Goal: Complete application form: Complete application form

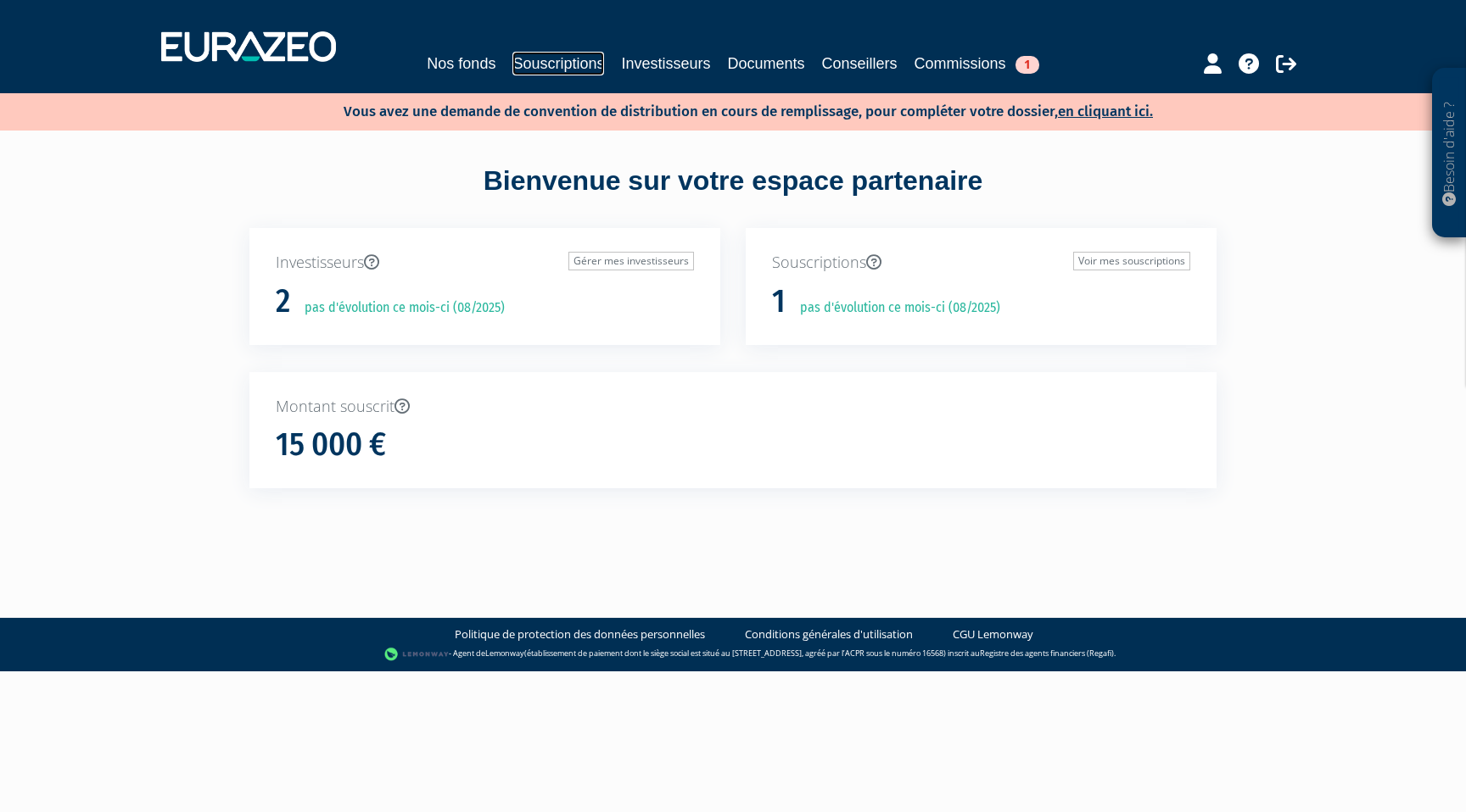
click at [580, 62] on link "Souscriptions" at bounding box center [559, 64] width 92 height 24
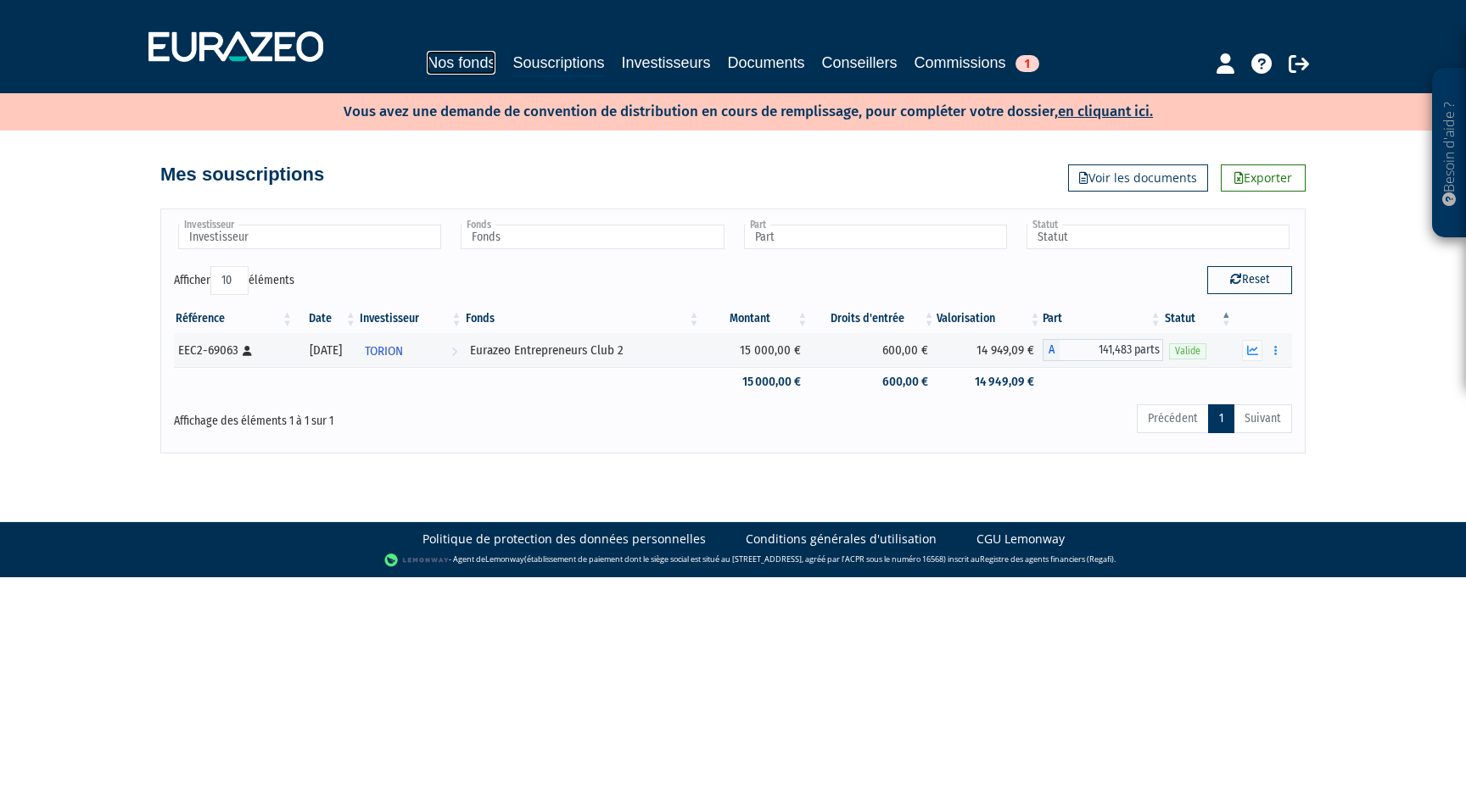
click at [483, 62] on link "Nos fonds" at bounding box center [461, 63] width 69 height 24
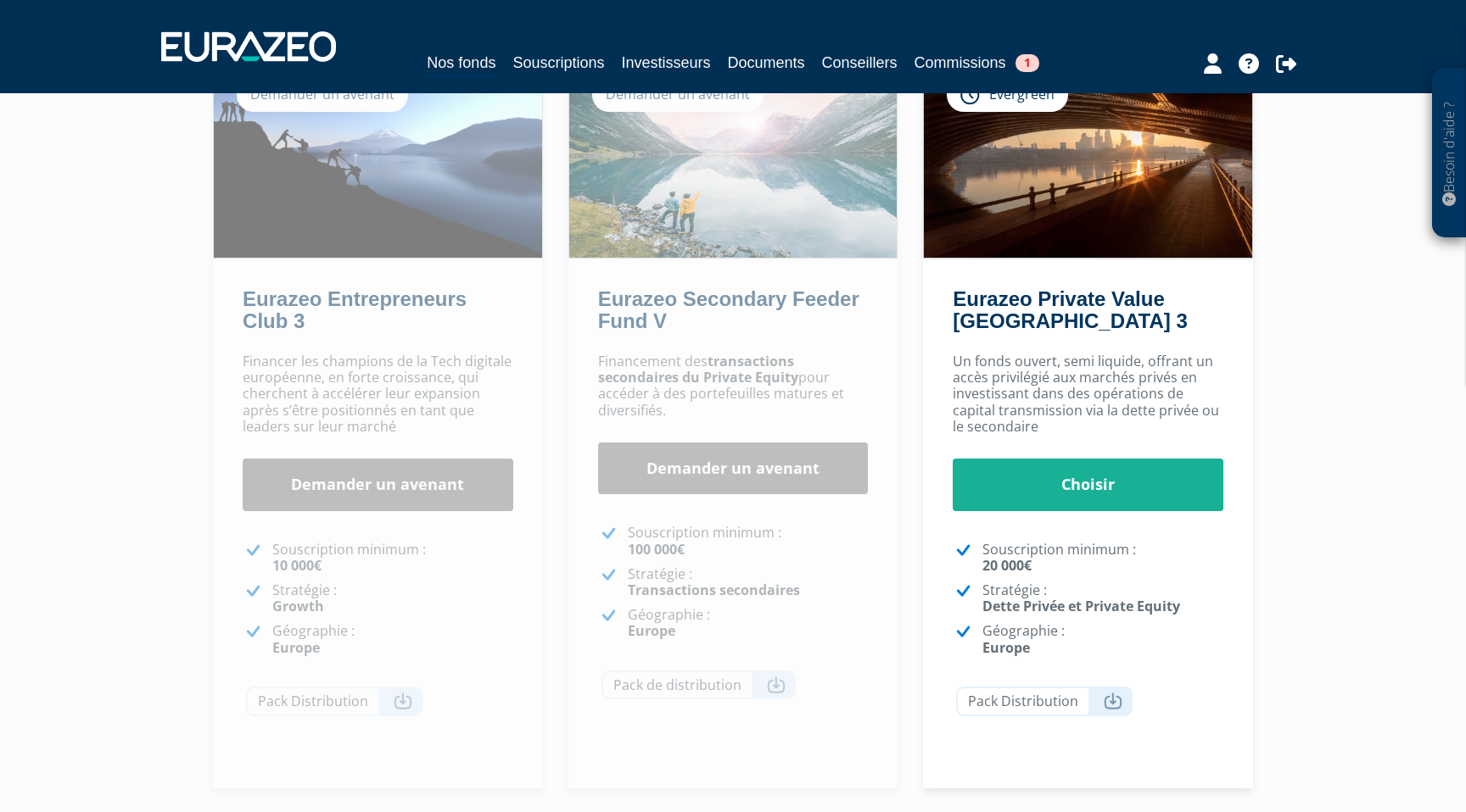
scroll to position [210, 0]
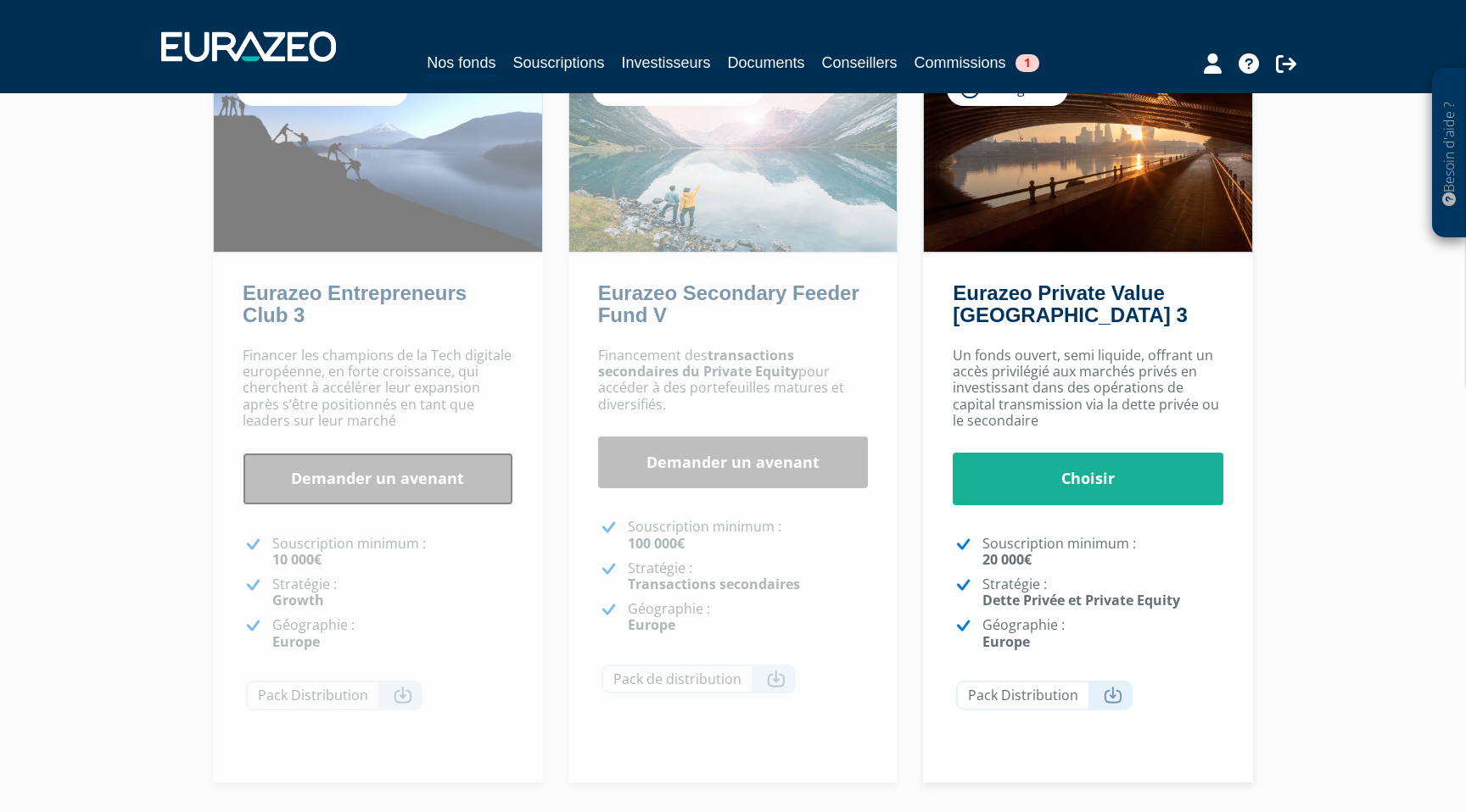
click at [363, 483] on link "Demander un avenant" at bounding box center [378, 478] width 271 height 53
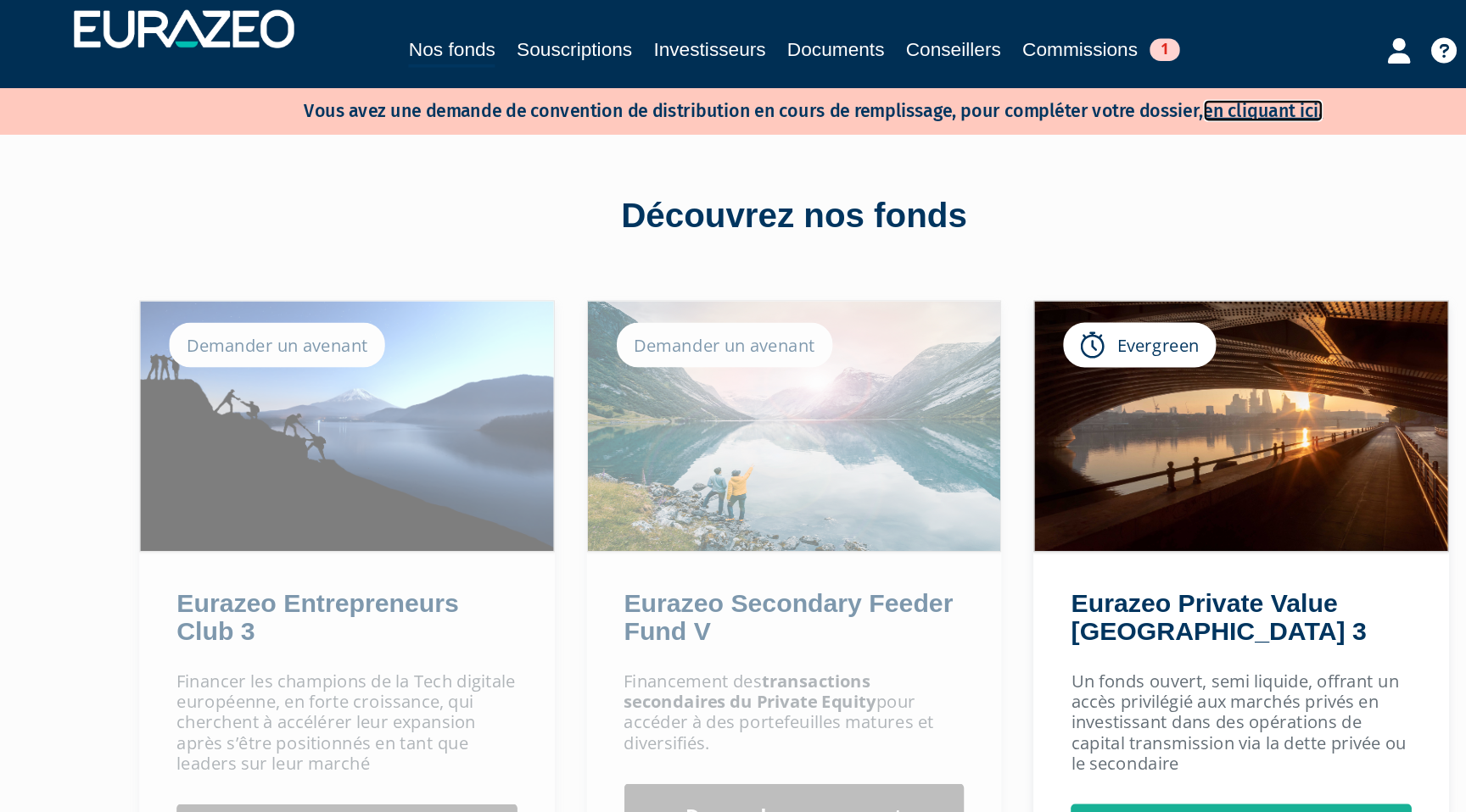
click at [1124, 113] on link "en cliquant ici." at bounding box center [1105, 112] width 95 height 18
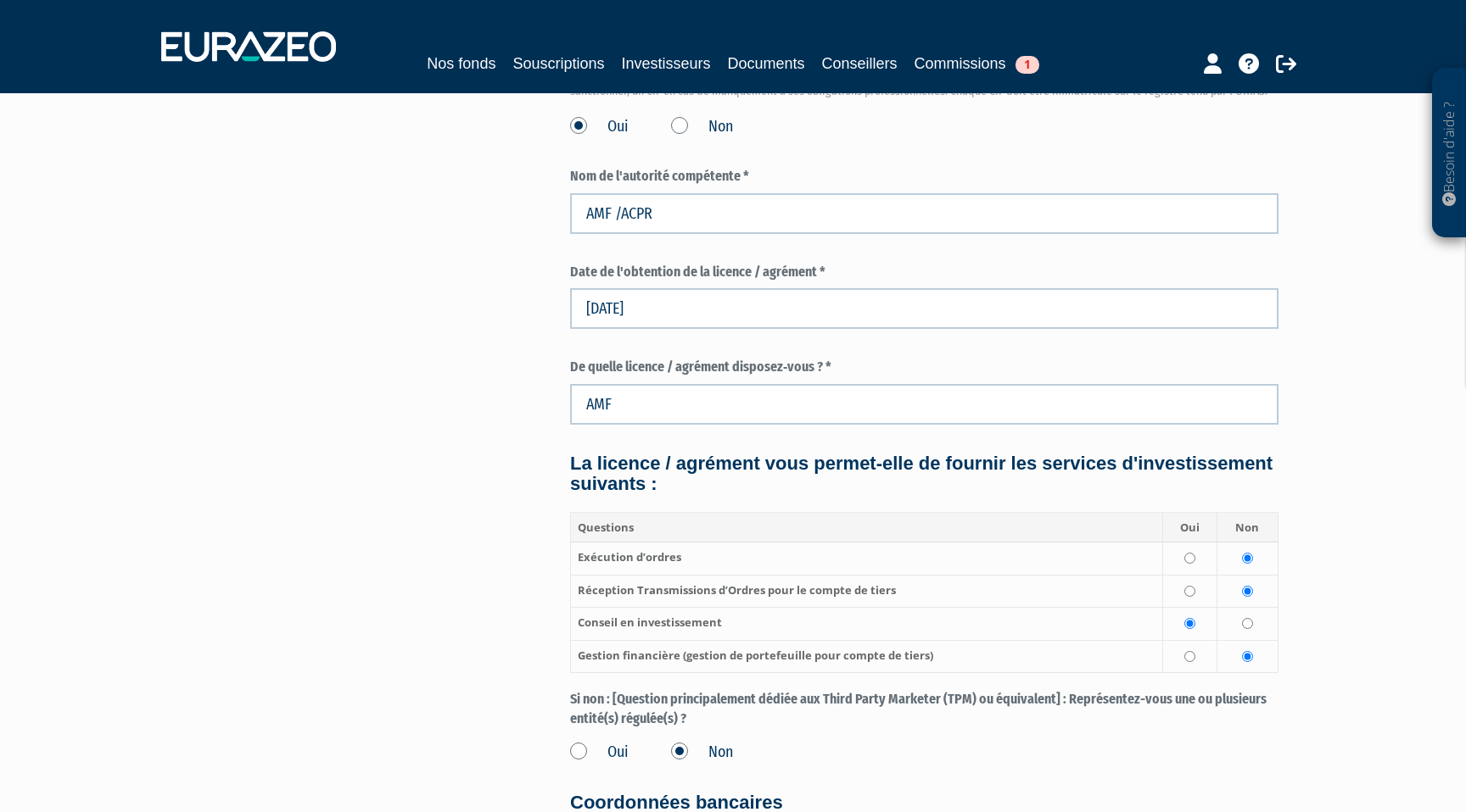
scroll to position [2488, 0]
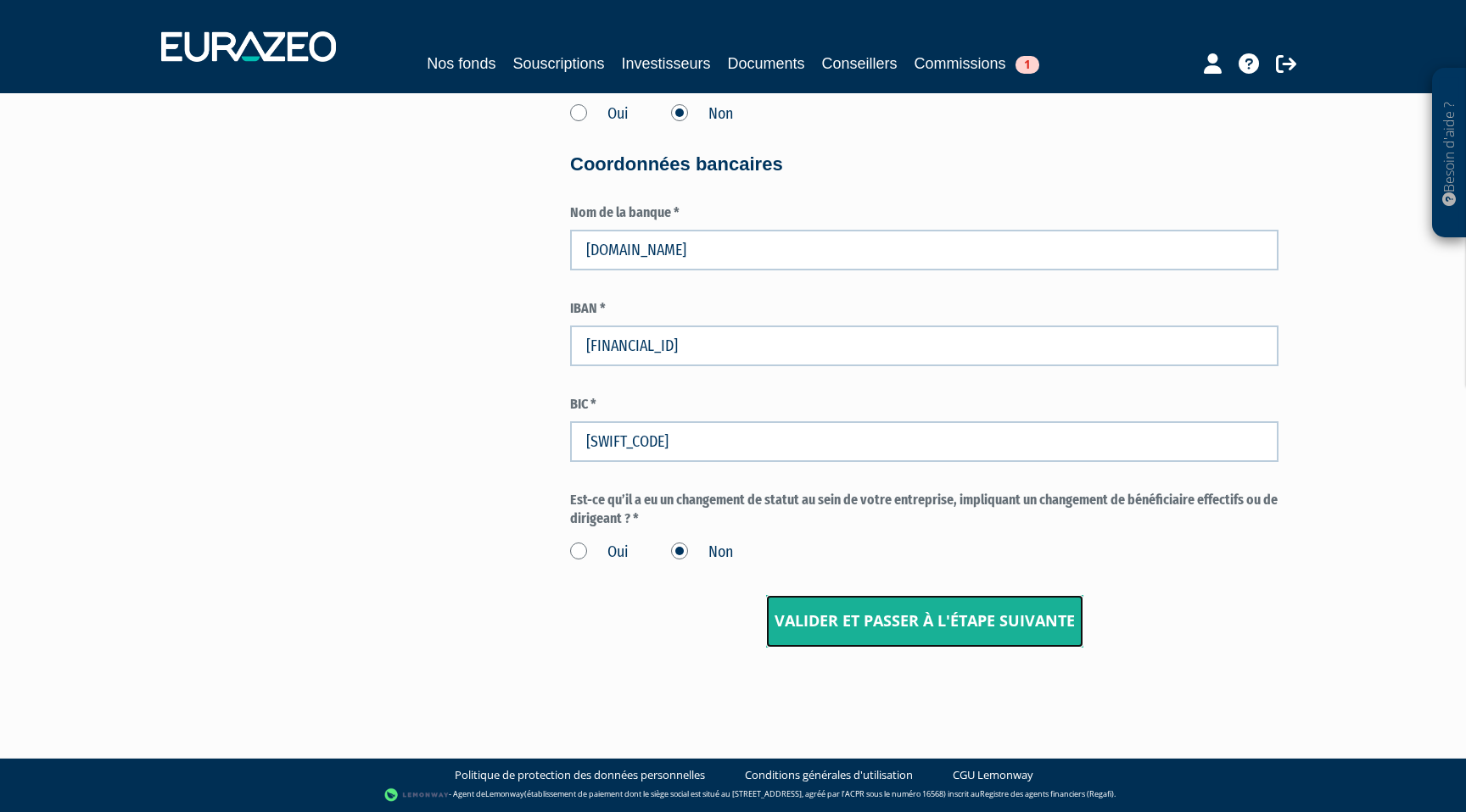
click at [853, 603] on input "Valider et passer à l'étape suivante" at bounding box center [925, 621] width 318 height 53
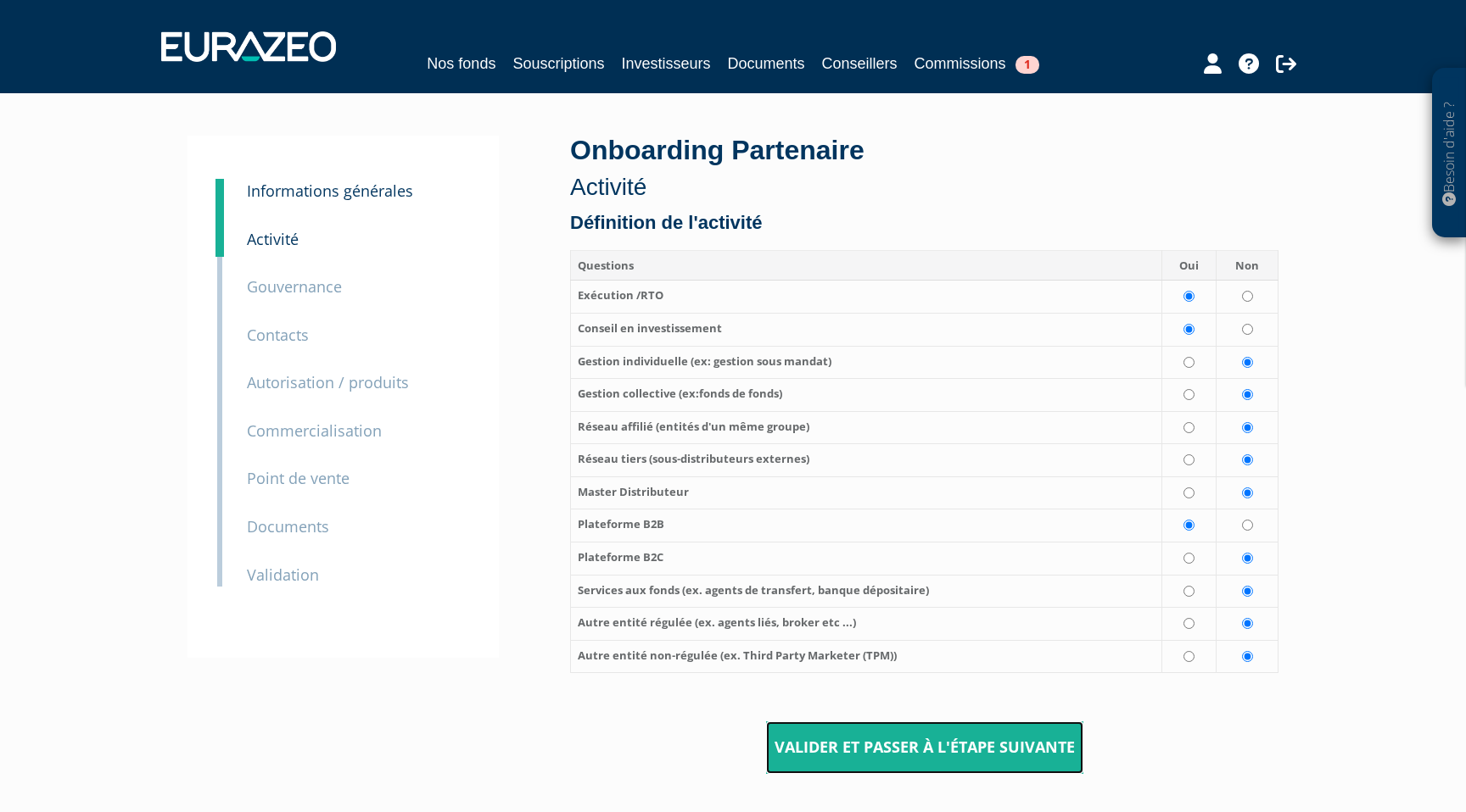
click at [896, 746] on input "Valider et passer à l'étape suivante" at bounding box center [925, 747] width 318 height 53
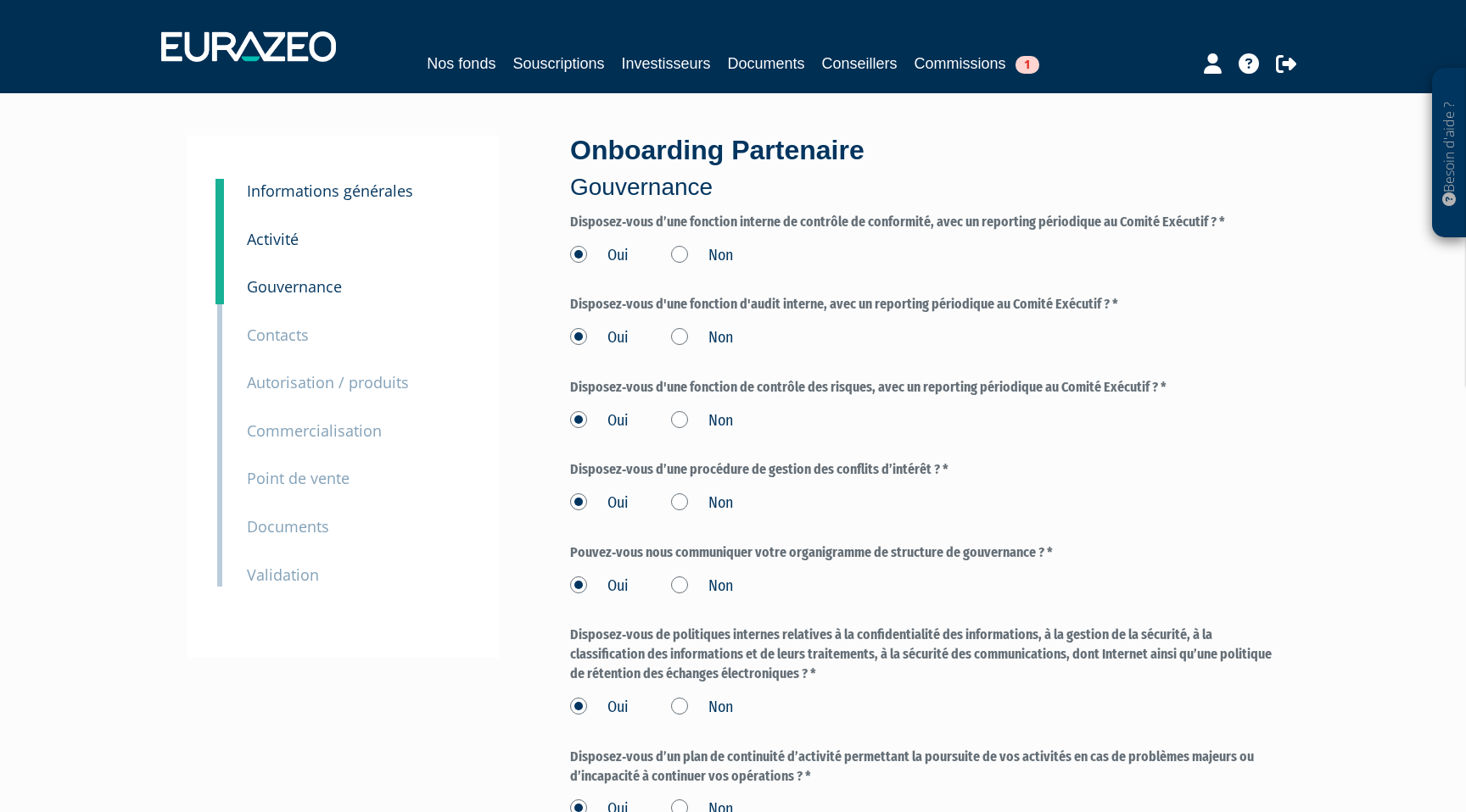
scroll to position [257, 0]
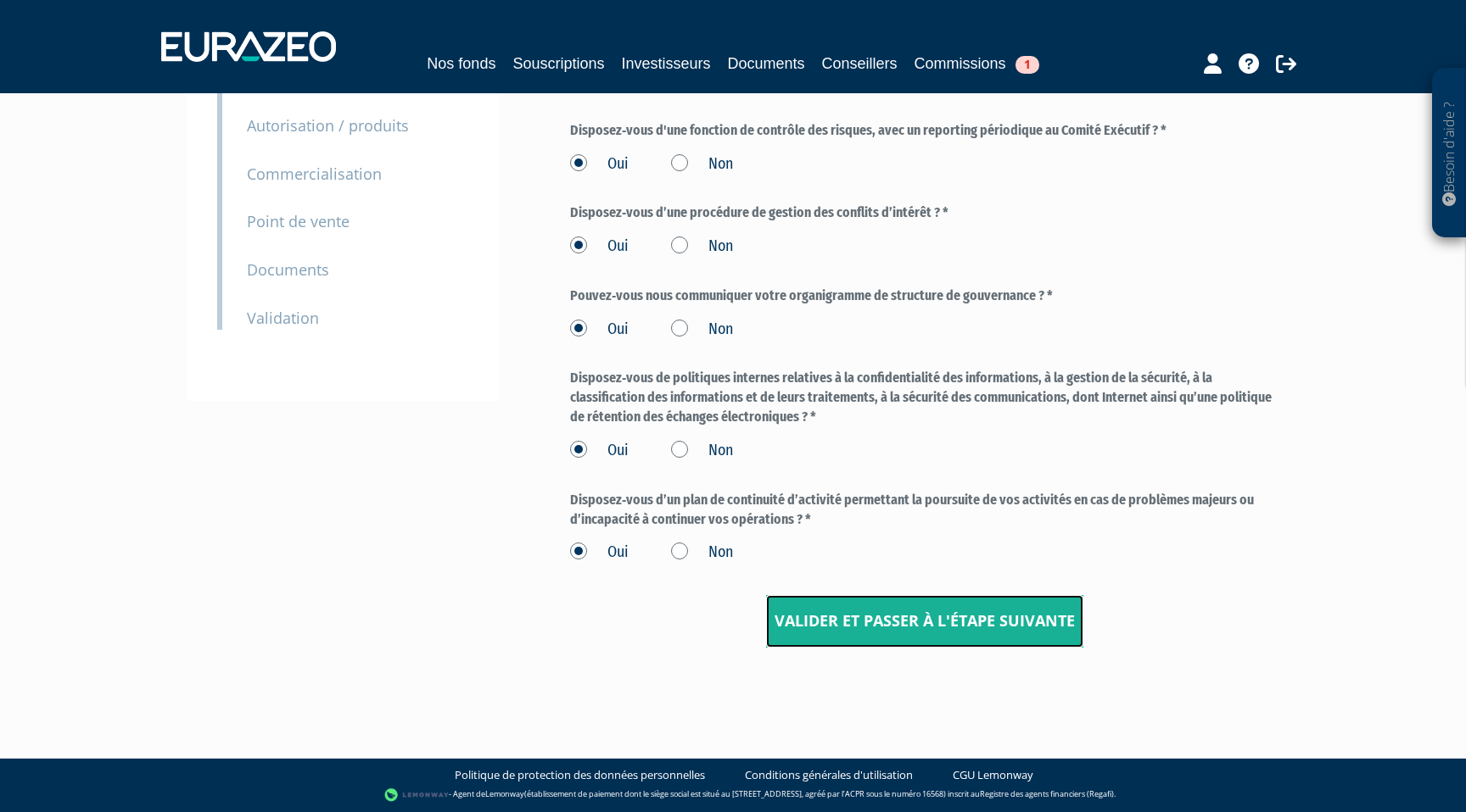
click at [884, 625] on input "Valider et passer à l'étape suivante" at bounding box center [925, 621] width 318 height 53
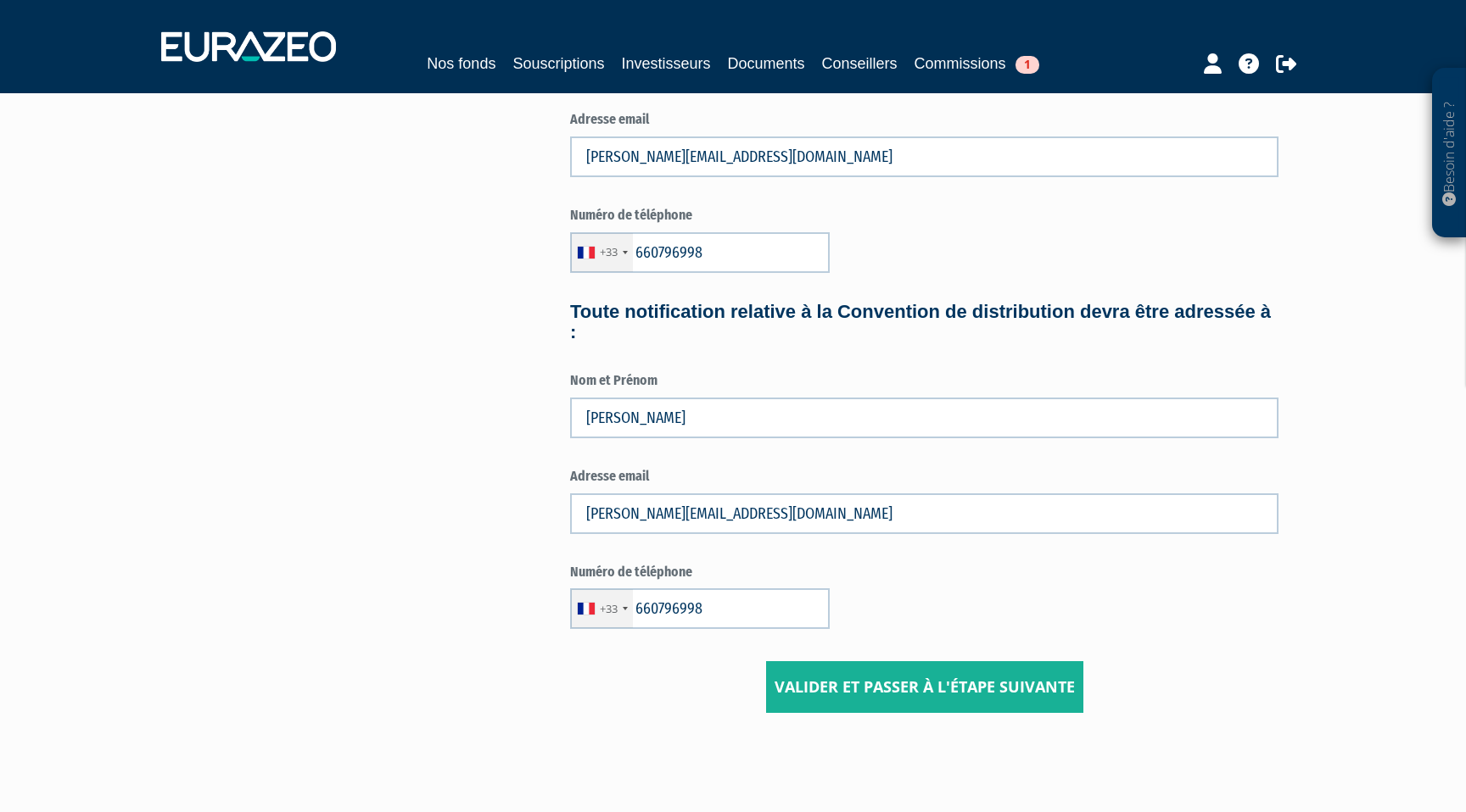
scroll to position [716, 0]
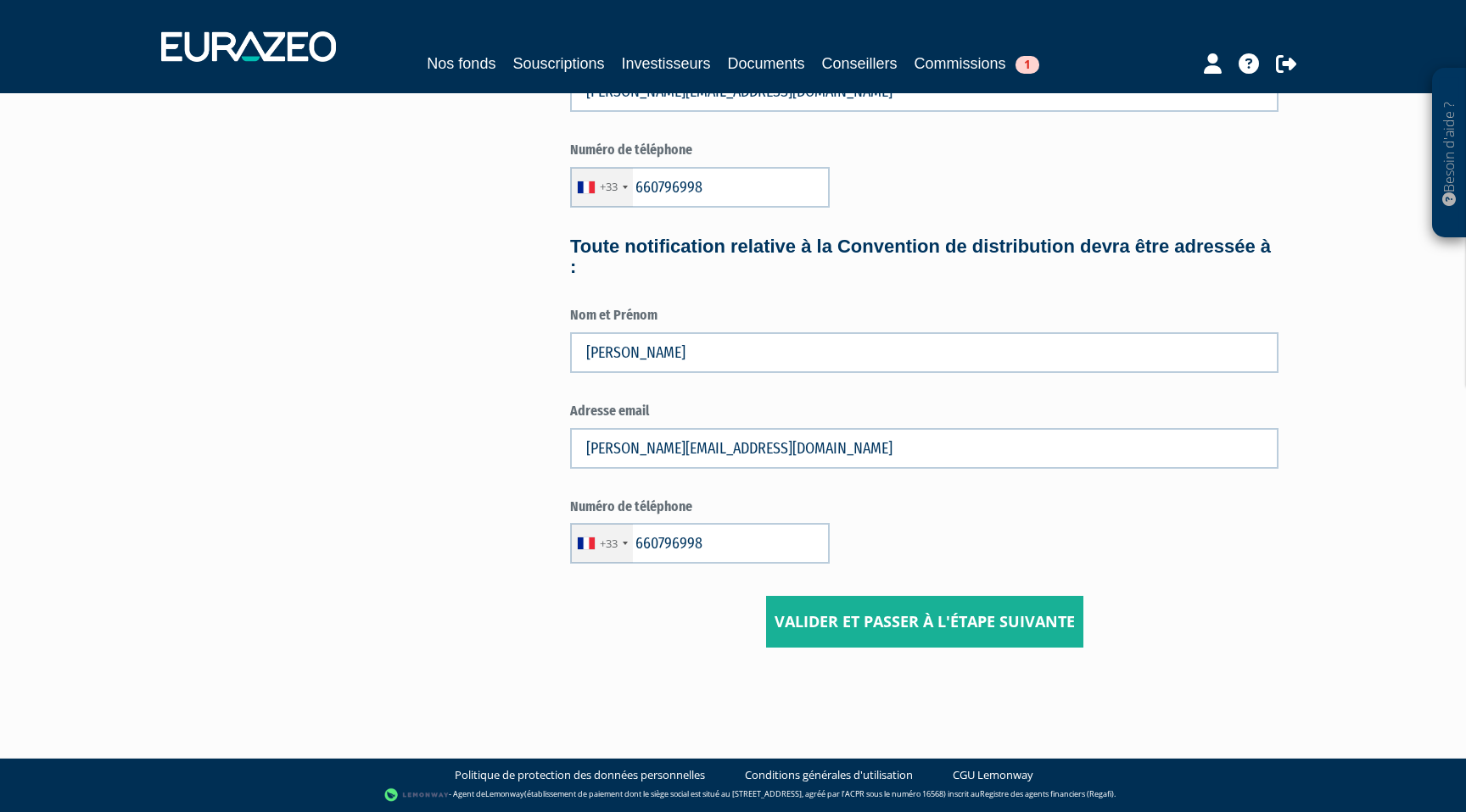
type input "6 60 79 69 98"
click at [908, 618] on input "Valider et passer à l'étape suivante" at bounding box center [925, 622] width 318 height 53
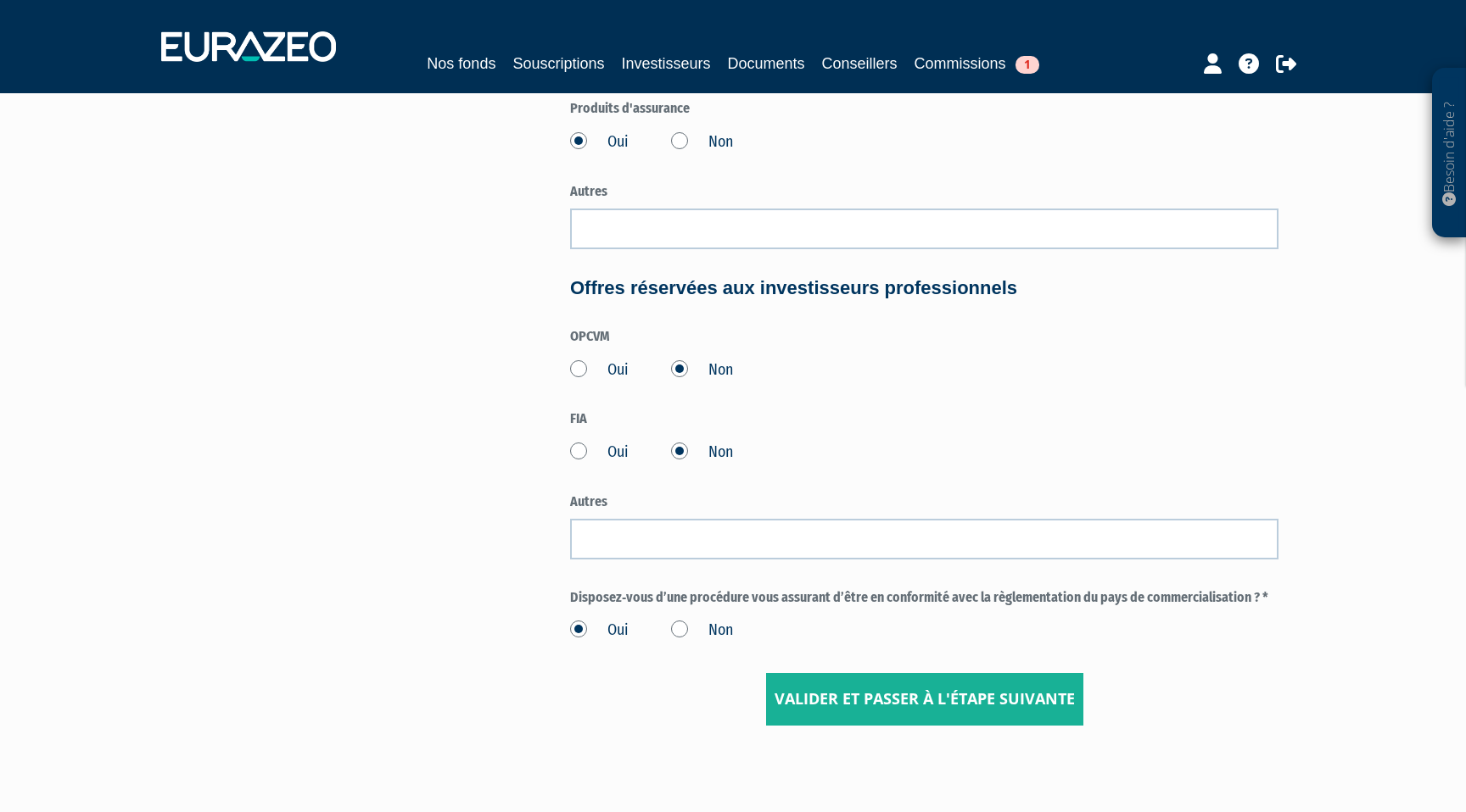
scroll to position [725, 0]
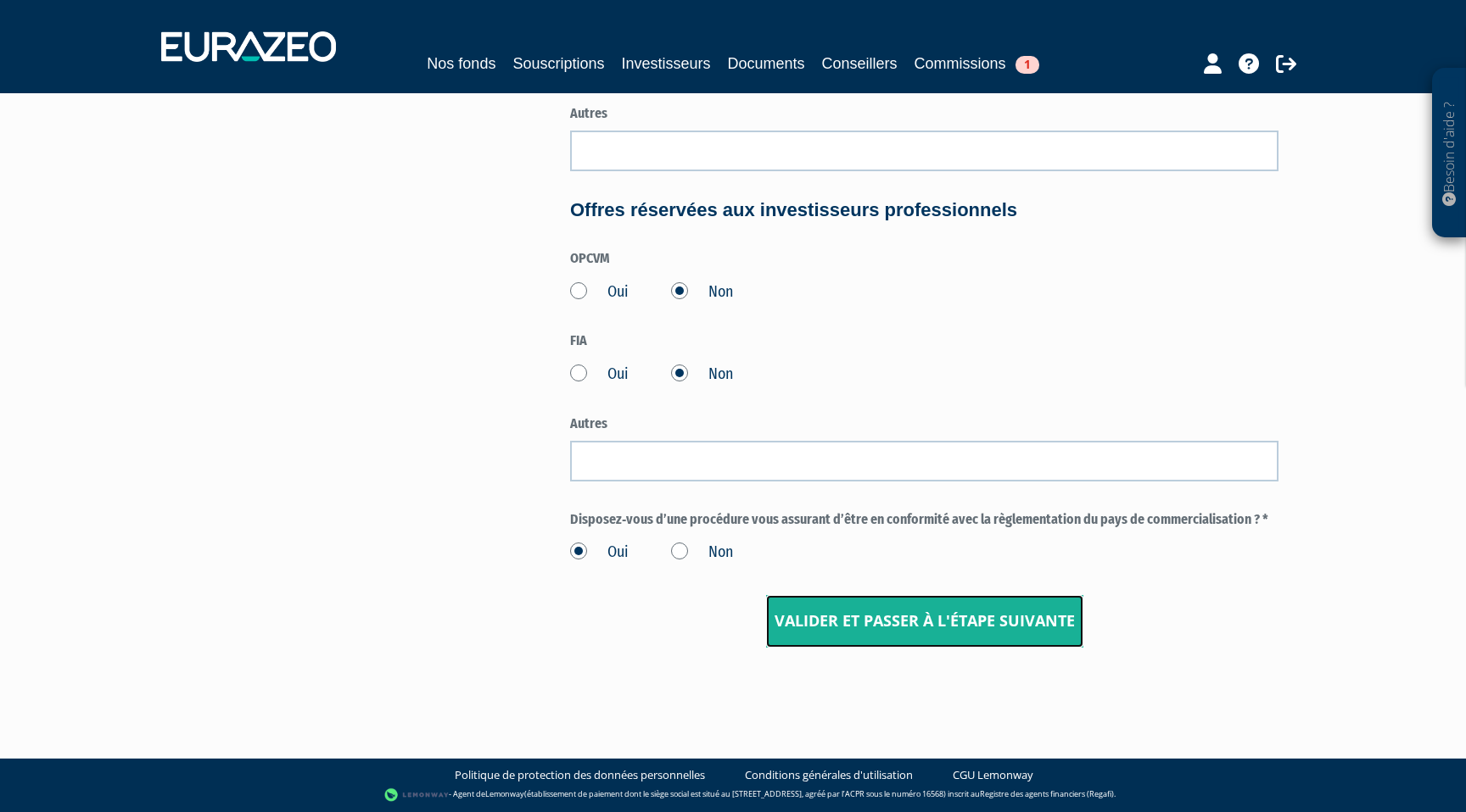
click at [904, 607] on input "Valider et passer à l'étape suivante" at bounding box center [925, 621] width 318 height 53
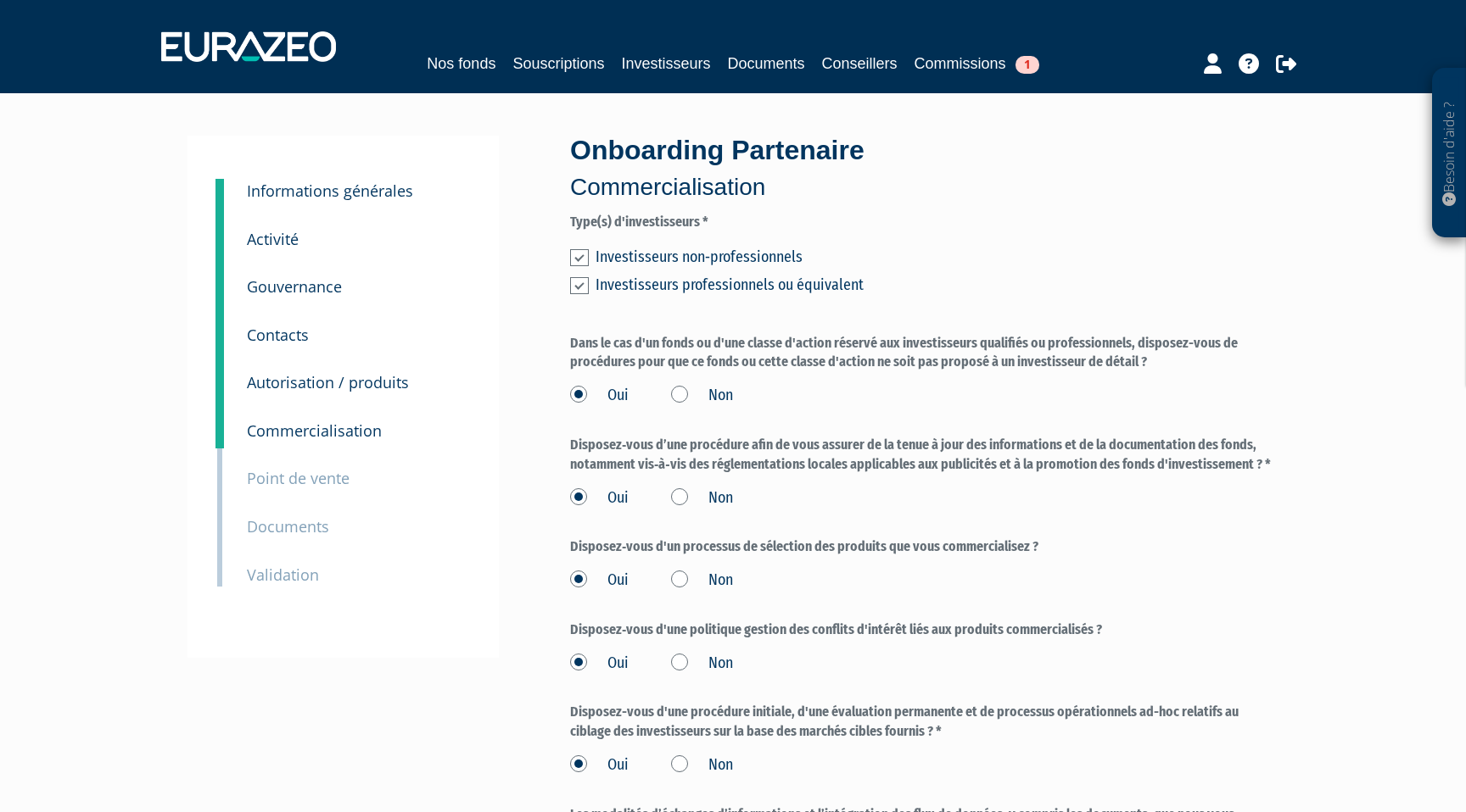
scroll to position [558, 0]
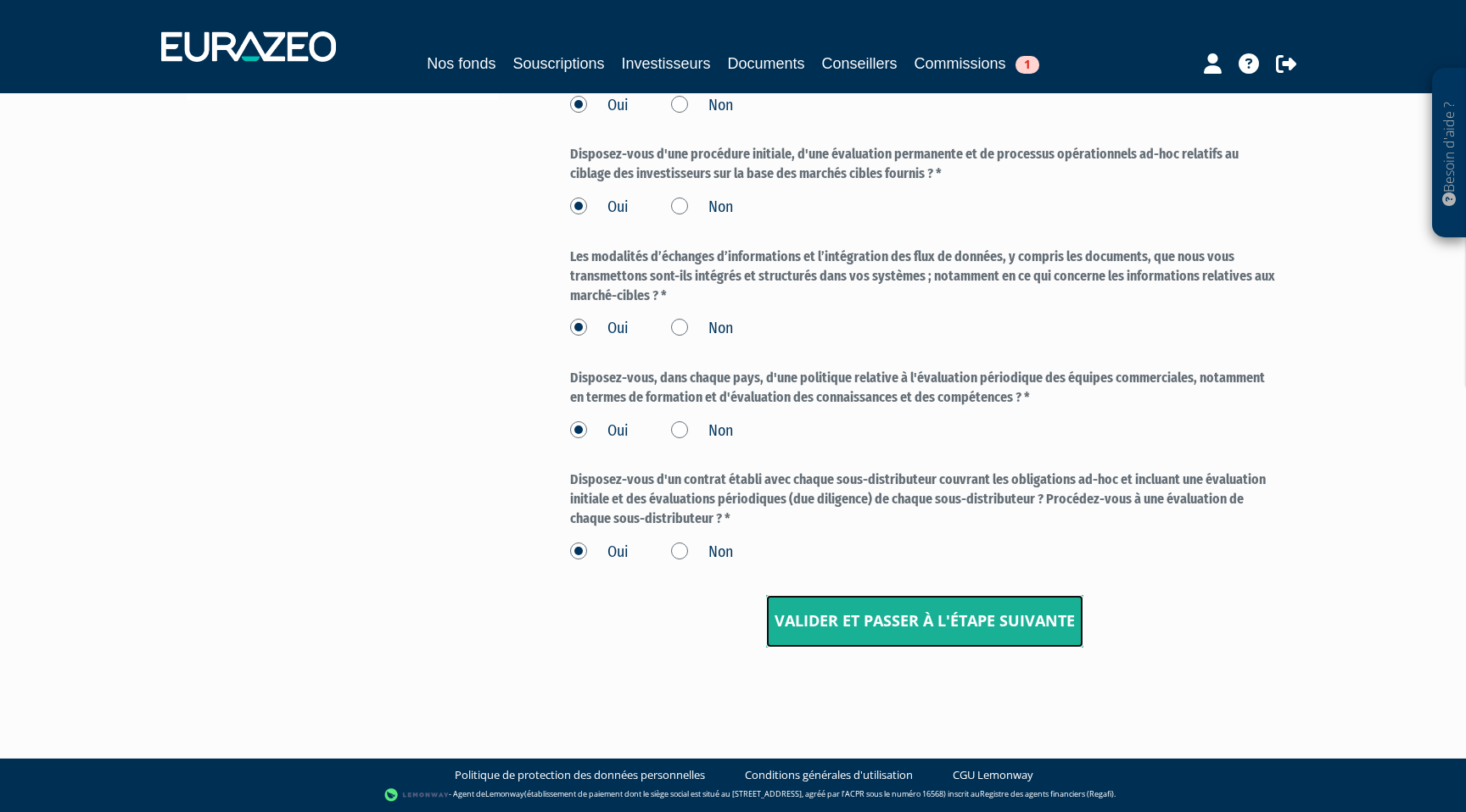
click at [893, 622] on input "Valider et passer à l'étape suivante" at bounding box center [925, 621] width 318 height 53
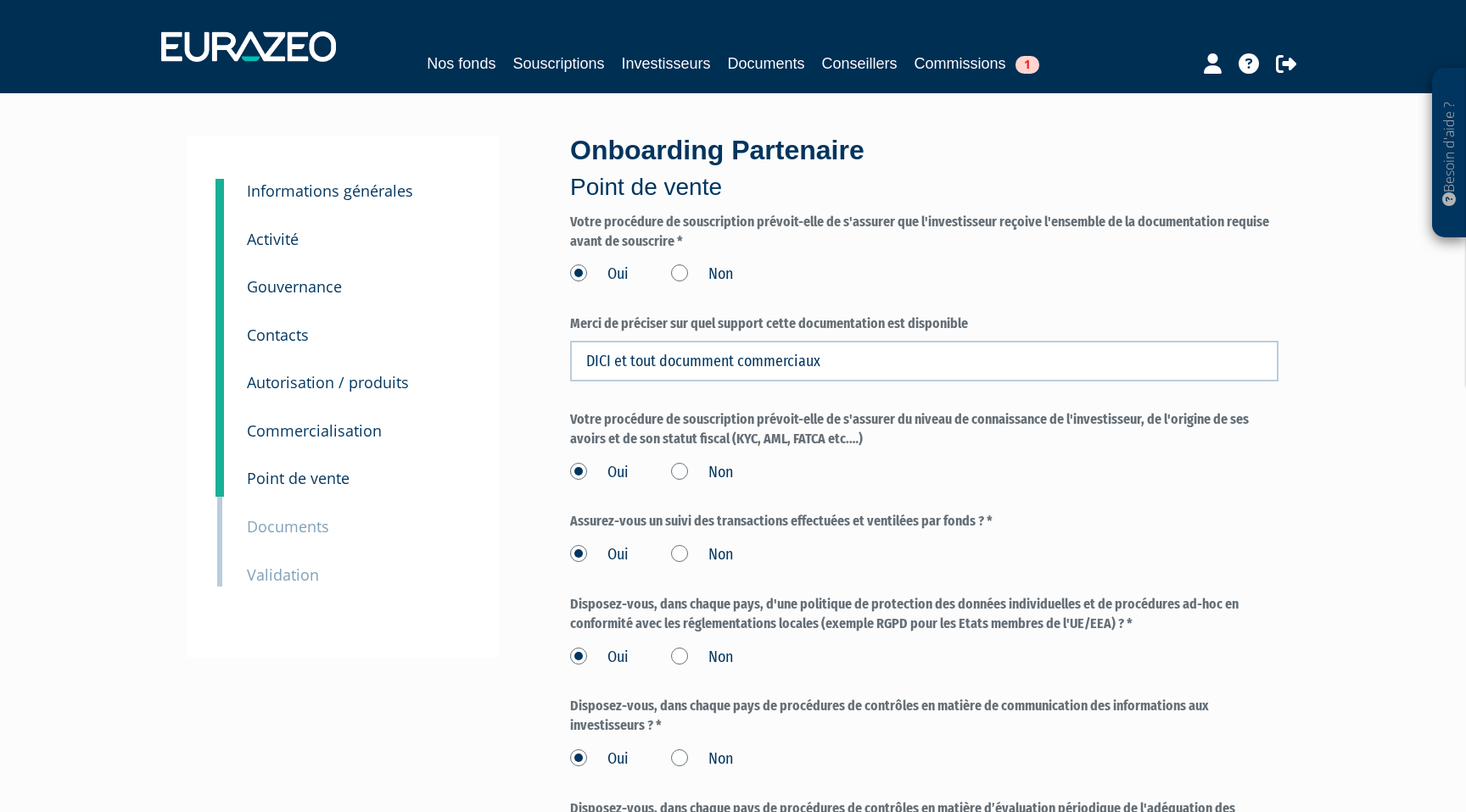
scroll to position [614, 0]
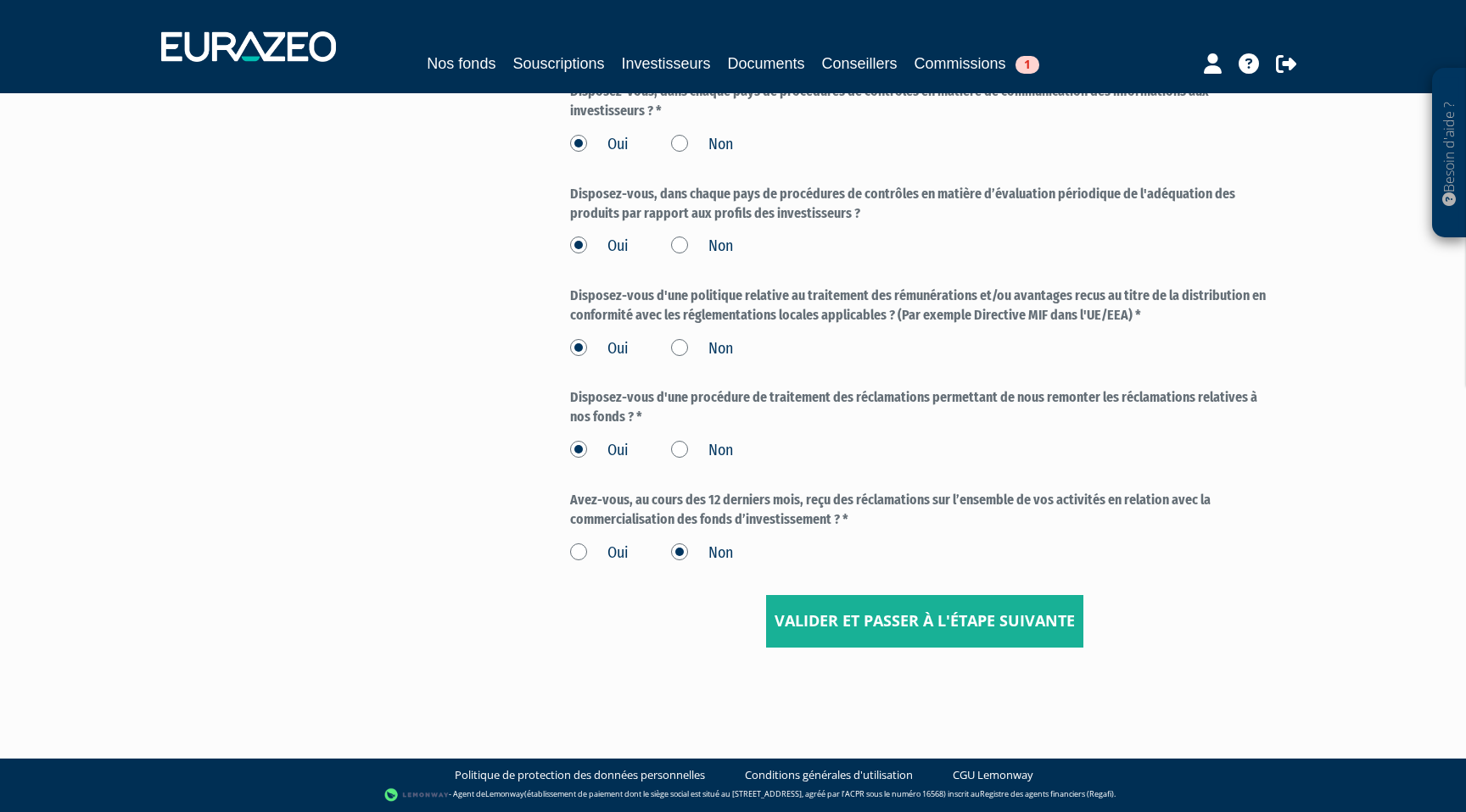
click at [896, 589] on form "Votre procédure de souscription prévoit-elle de s'assurer que l'investisseur re…" at bounding box center [923, 123] width 709 height 1050
click at [892, 624] on input "Valider et passer à l'étape suivante" at bounding box center [925, 621] width 318 height 53
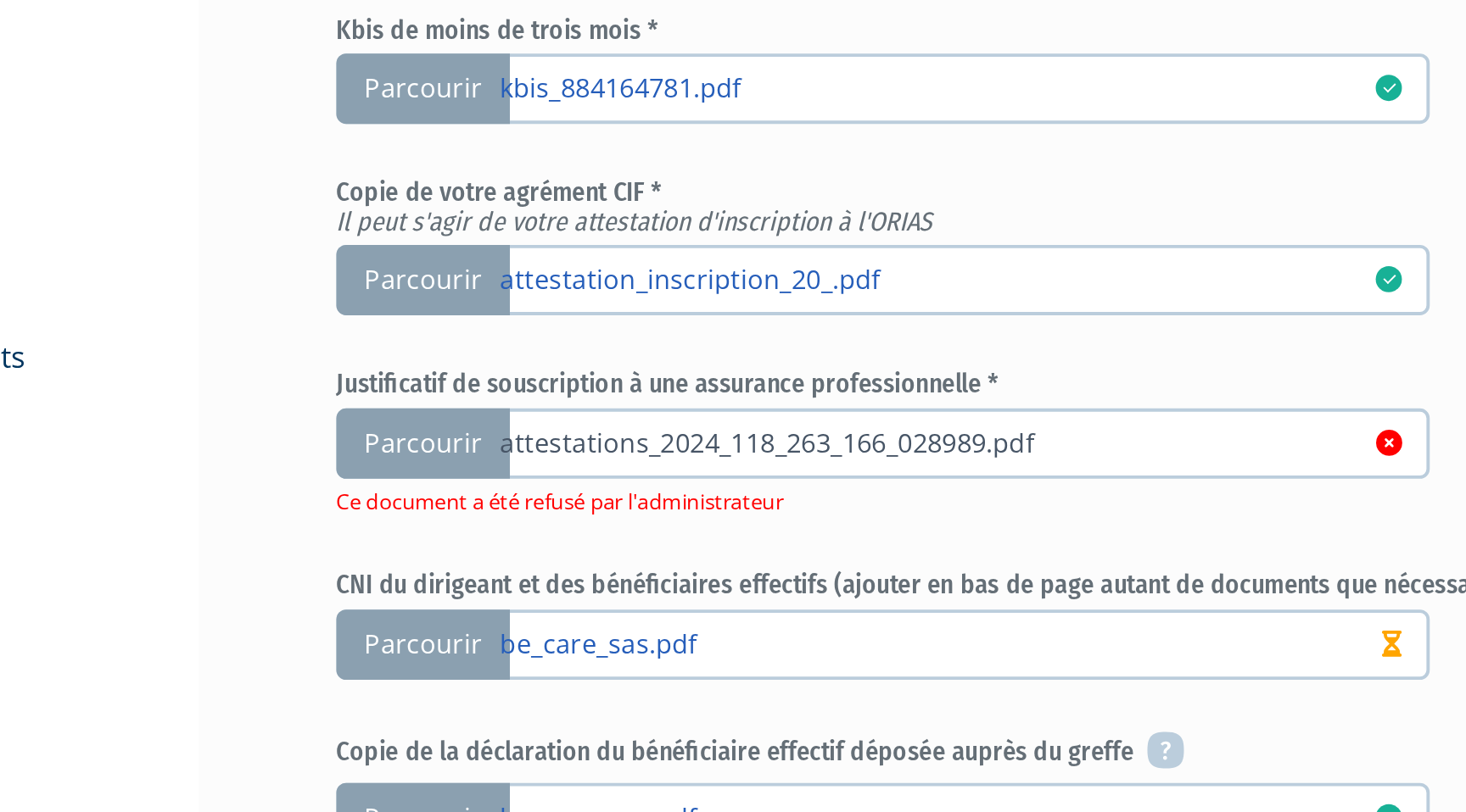
click at [825, 423] on link "attestations_2024_118_263_166_028989.pdf" at bounding box center [880, 426] width 453 height 17
click at [0, 0] on input "Parcourir attestations_2024_118_263_166_028989.pdf" at bounding box center [0, 0] width 0 height 0
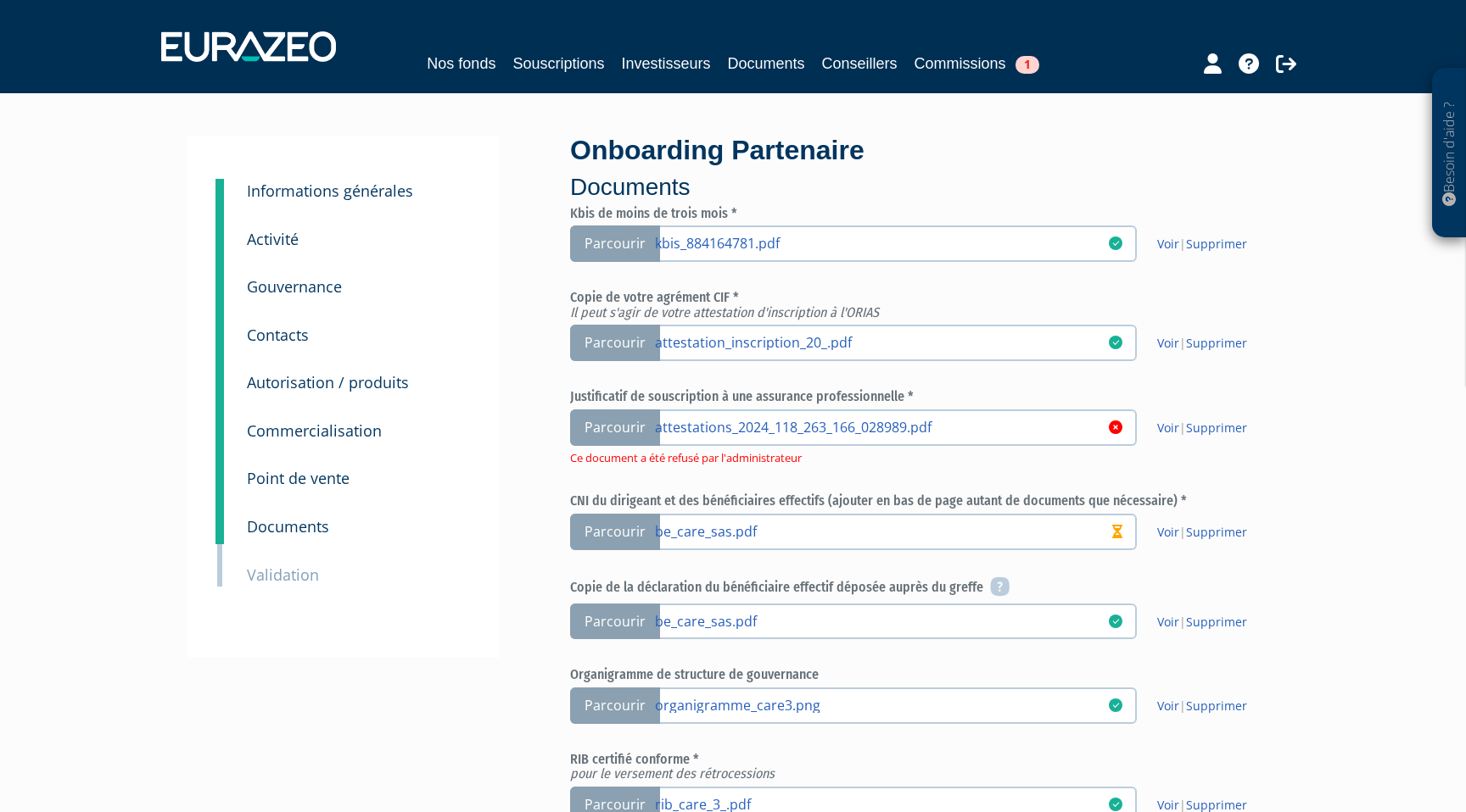
click at [1111, 426] on icon at bounding box center [1116, 427] width 14 height 14
click at [0, 0] on input "Parcourir attestations_2024_118_263_166_028989.pdf" at bounding box center [0, 0] width 0 height 0
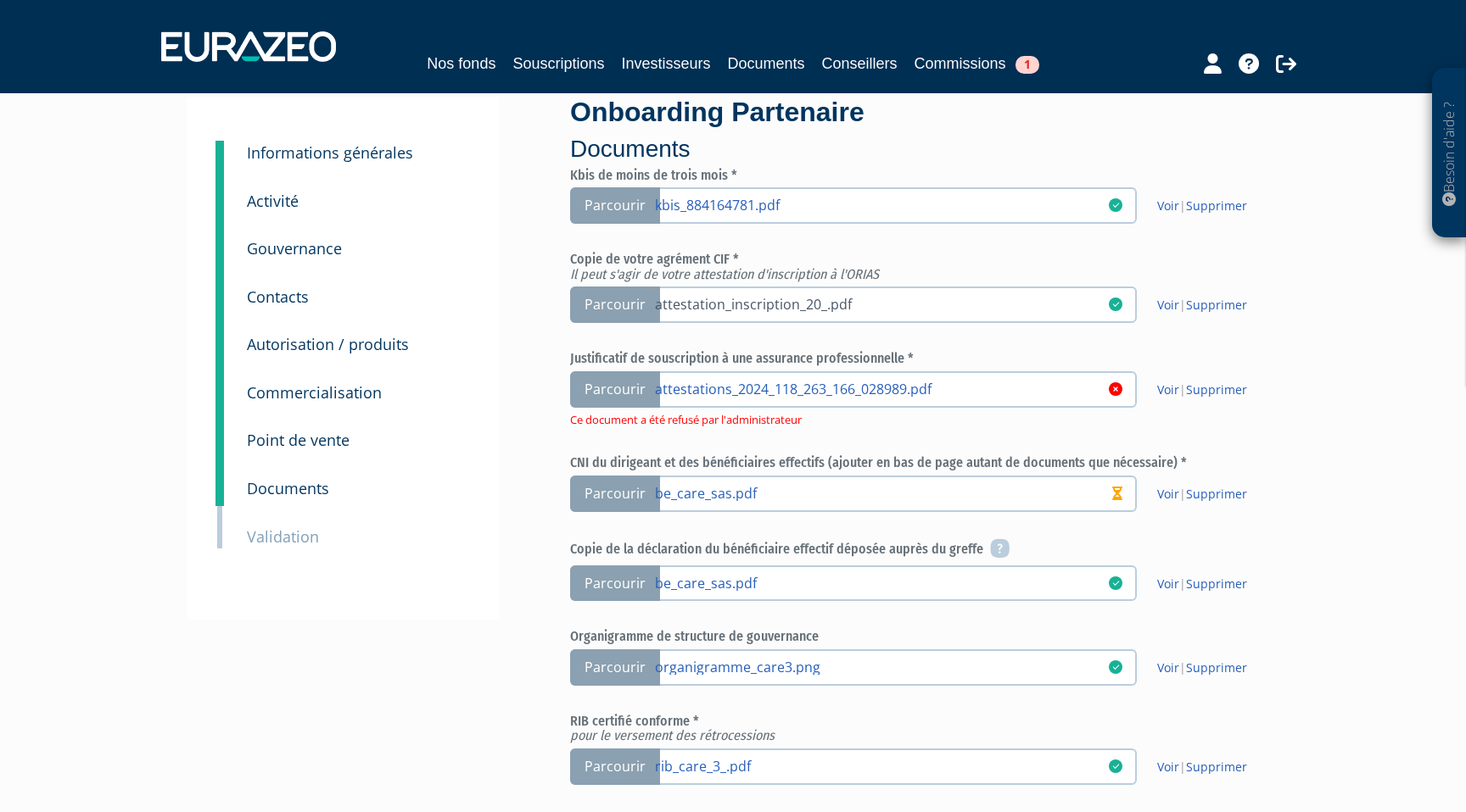
scroll to position [43, 0]
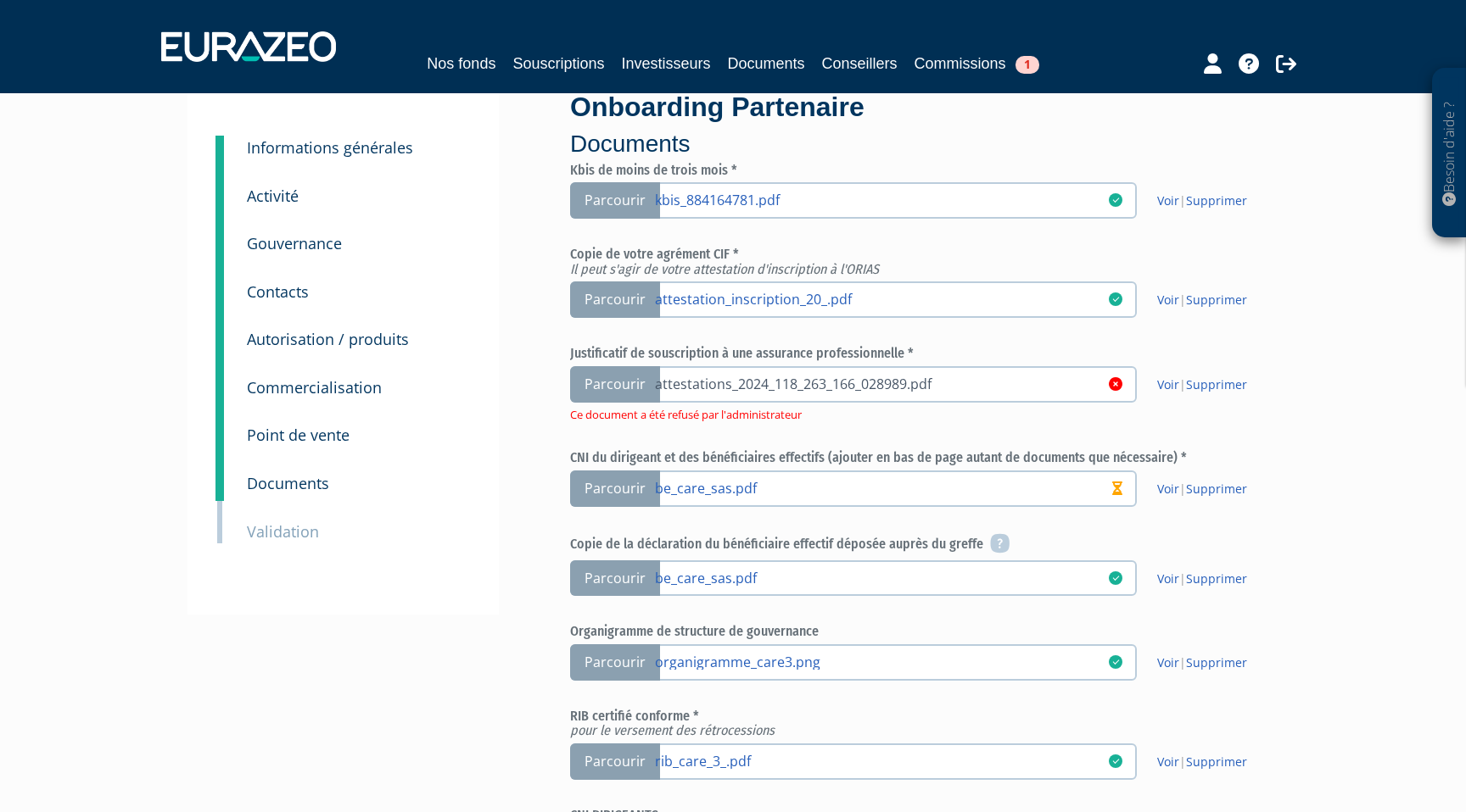
click at [1103, 385] on link "attestations_2024_118_263_166_028989.pdf" at bounding box center [880, 383] width 453 height 17
click at [0, 0] on input "Parcourir attestations_2024_118_263_166_028989.pdf" at bounding box center [0, 0] width 0 height 0
click at [992, 390] on link "C:\fakepath\Attestation 118263166 (RENEW)_1416838 (2).pdf" at bounding box center [880, 383] width 453 height 17
click at [0, 0] on input "Parcourir C:\fakepath\Attestation 118263166 (RENEW)_1416838 (2).pdf" at bounding box center [0, 0] width 0 height 0
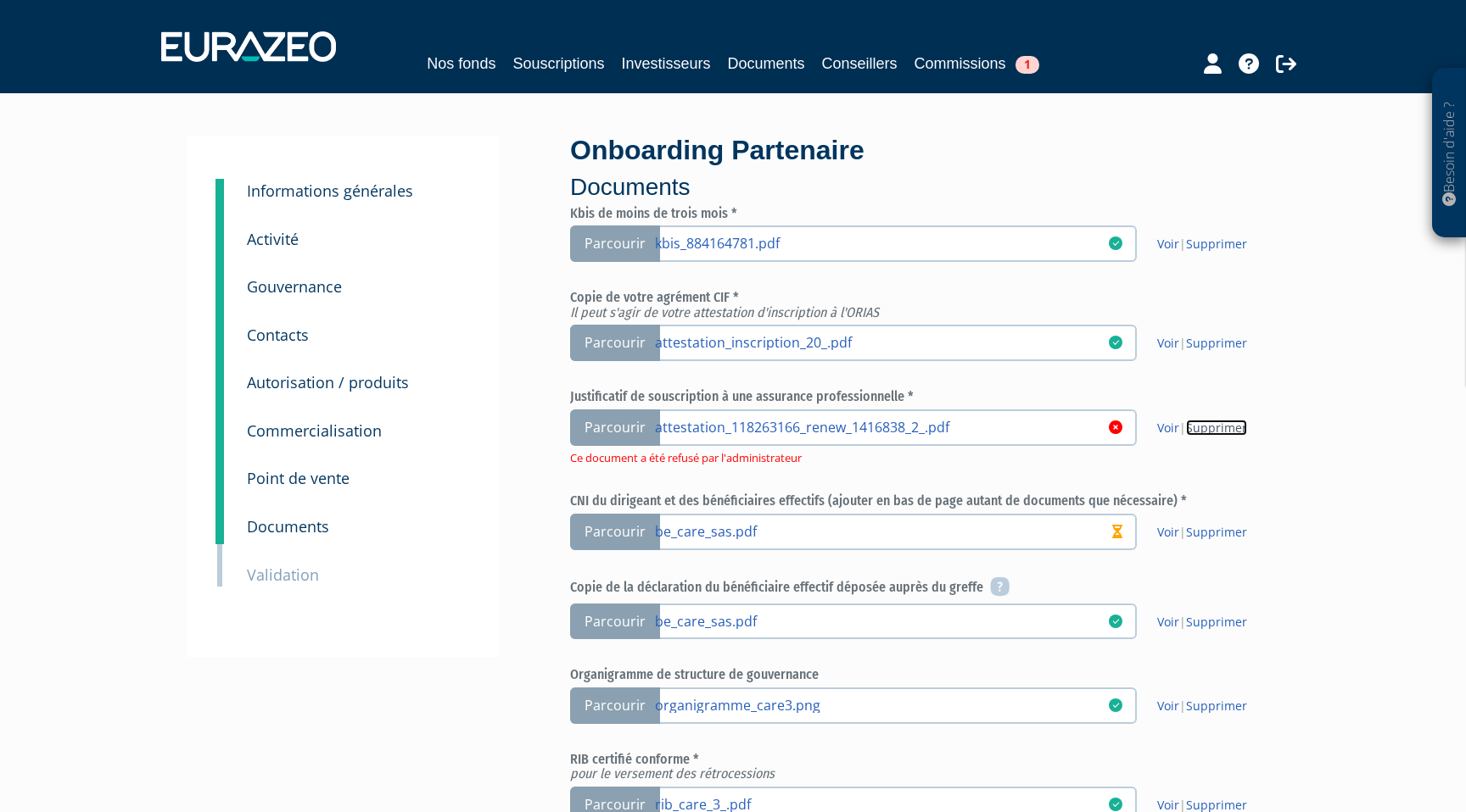
click at [1214, 423] on link "Supprimer" at bounding box center [1216, 427] width 61 height 16
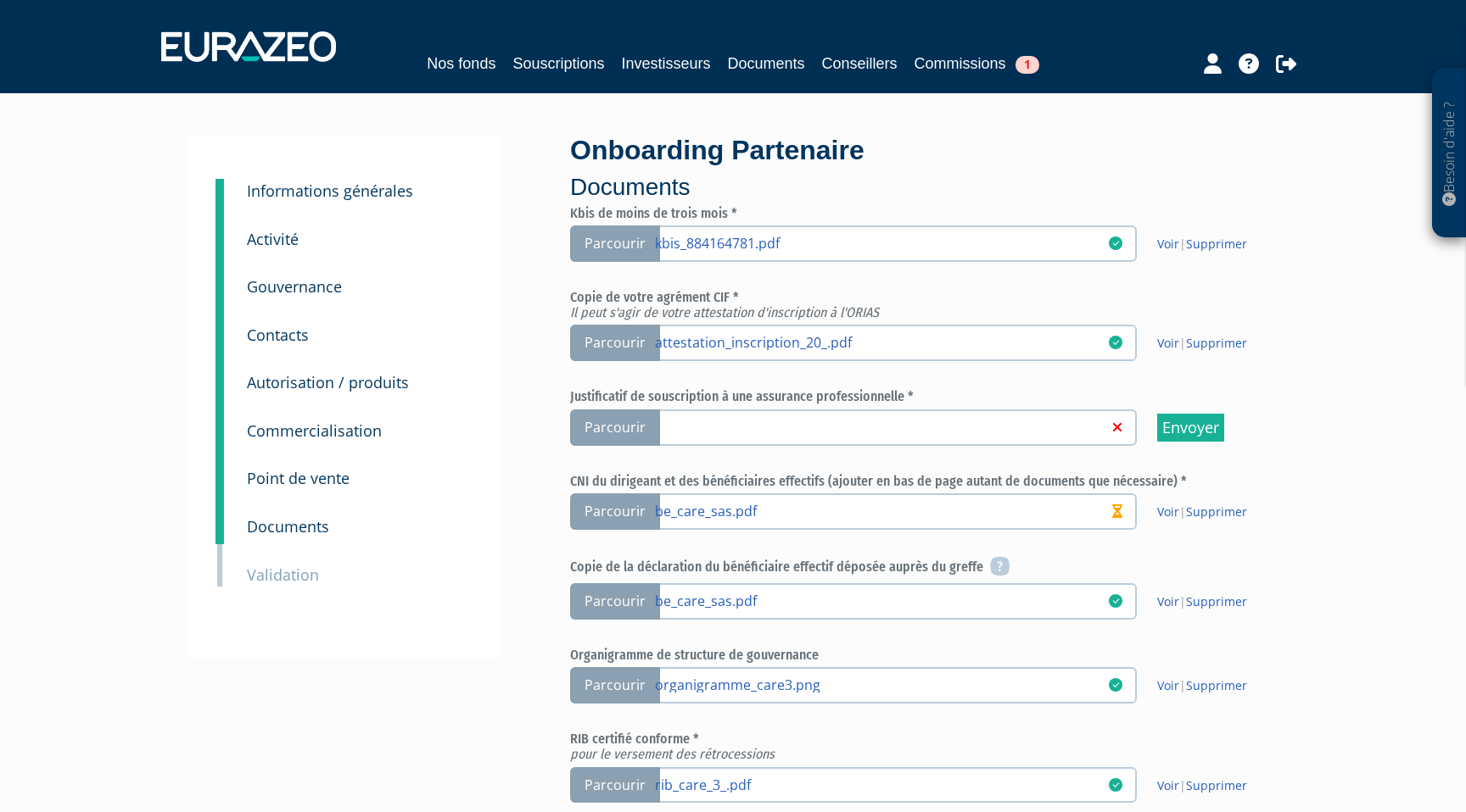
click at [1084, 423] on link at bounding box center [880, 426] width 453 height 17
click at [0, 0] on input "Parcourir" at bounding box center [0, 0] width 0 height 0
click at [791, 415] on label "Parcourir" at bounding box center [852, 427] width 567 height 37
click at [0, 0] on input "Parcourir" at bounding box center [0, 0] width 0 height 0
click at [1048, 428] on link at bounding box center [880, 426] width 453 height 17
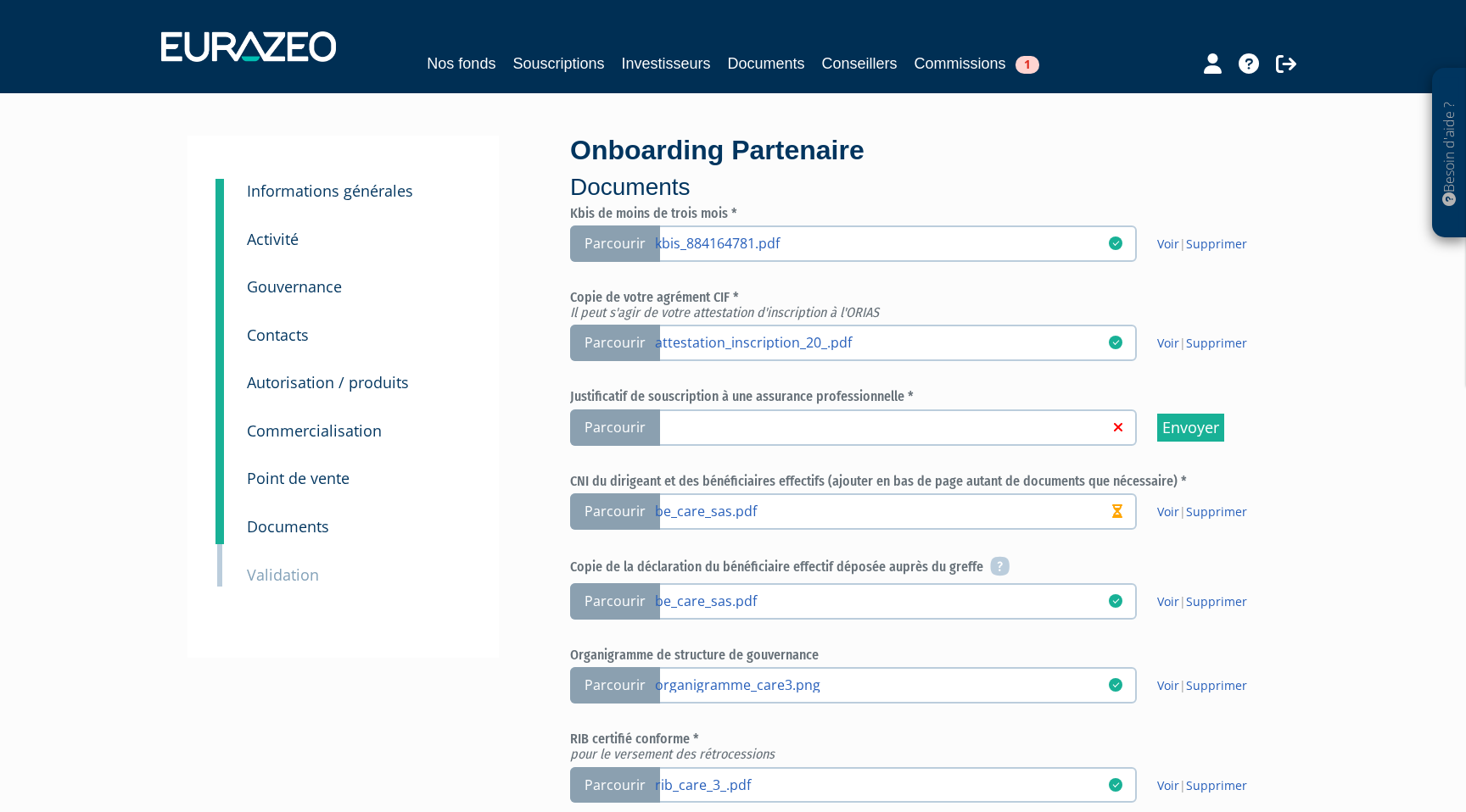
click at [0, 0] on input "Parcourir" at bounding box center [0, 0] width 0 height 0
click at [908, 505] on link "be_care_sas.pdf" at bounding box center [880, 510] width 453 height 17
click at [0, 0] on input "Parcourir be_care_sas.pdf" at bounding box center [0, 0] width 0 height 0
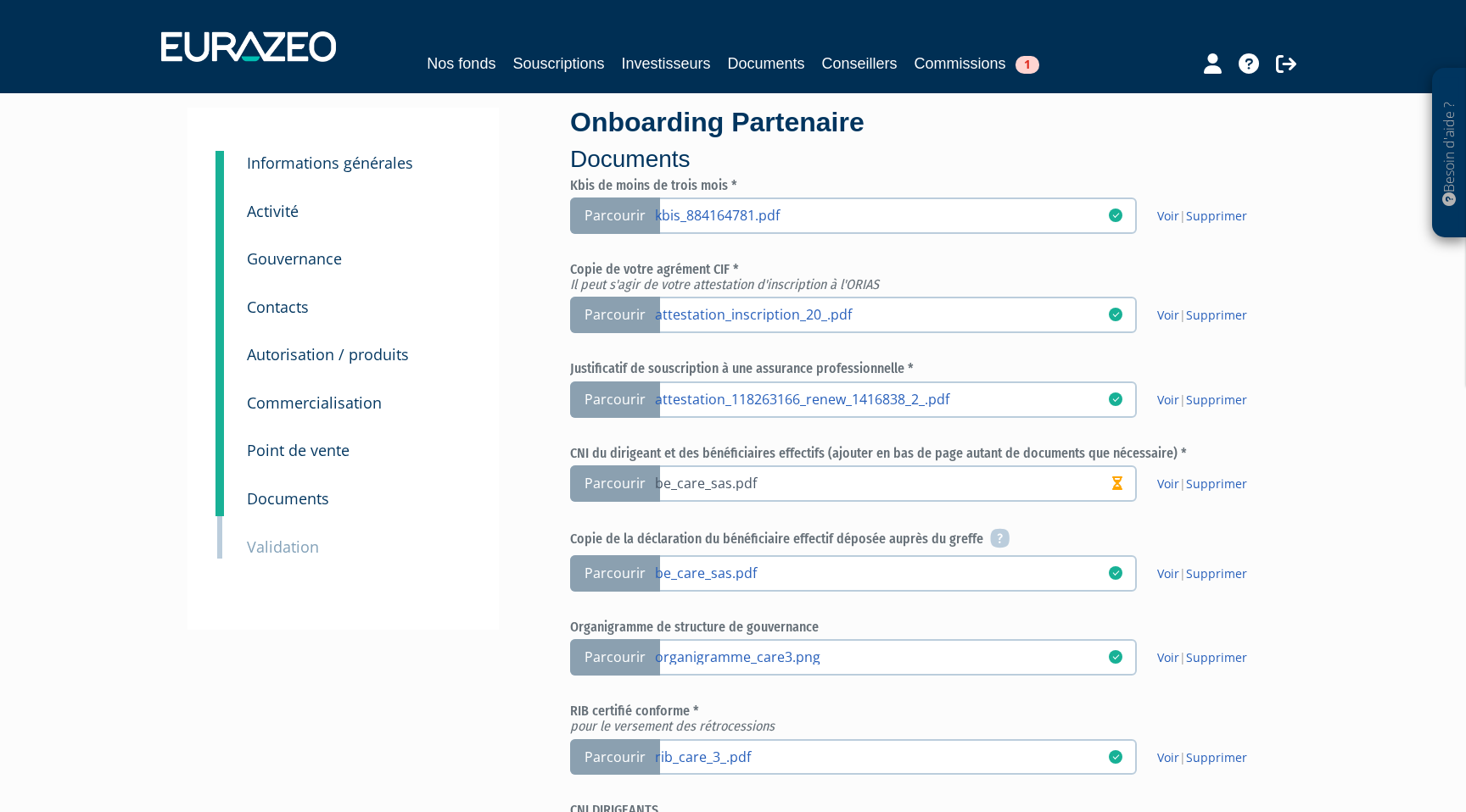
scroll to position [92, 0]
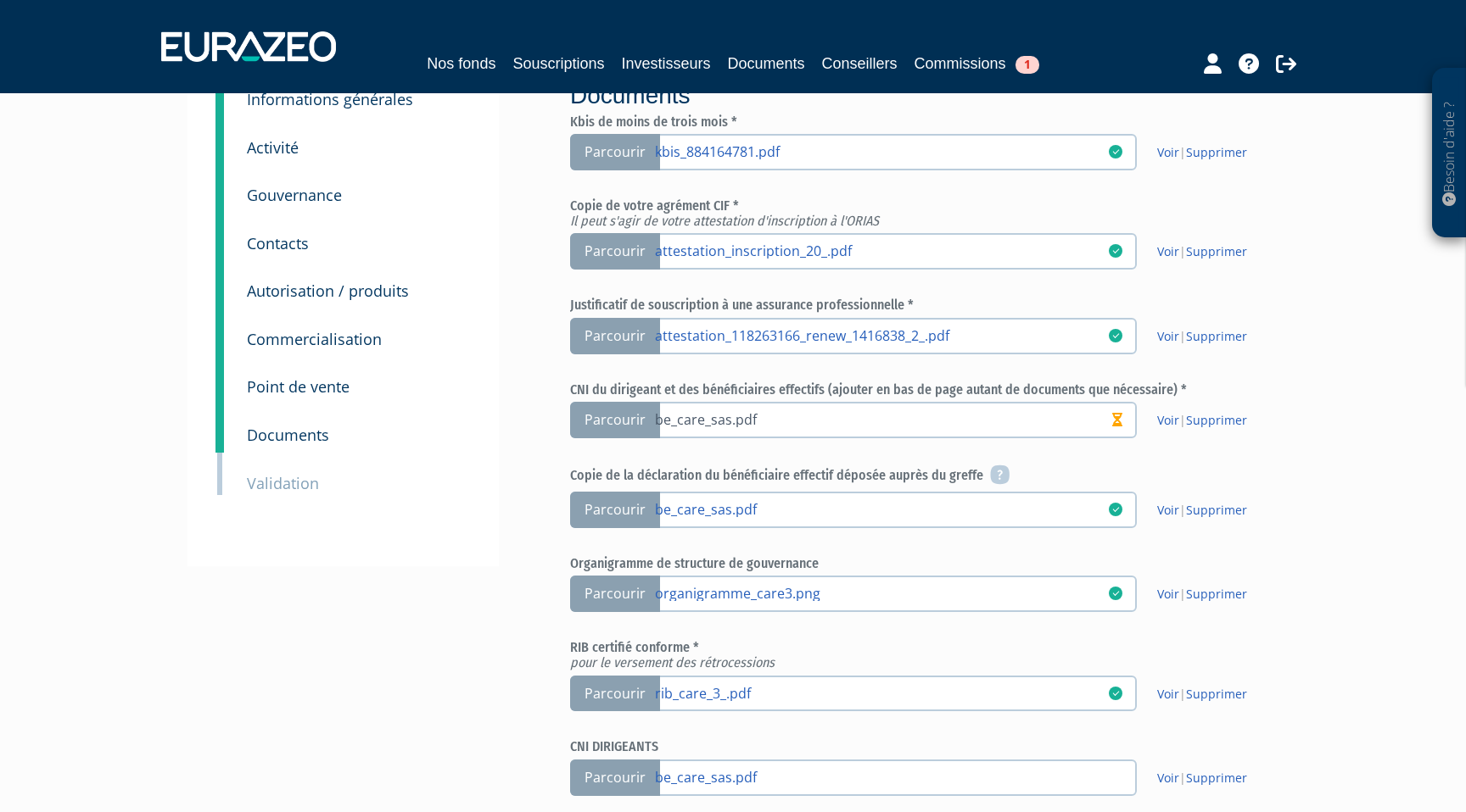
click at [787, 423] on link "be_care_sas.pdf" at bounding box center [880, 418] width 453 height 17
click at [0, 0] on input "Parcourir be_care_sas.pdf" at bounding box center [0, 0] width 0 height 0
click at [1092, 468] on h6 "Copie de la déclaration du bénéficiaire effectif déposée auprès du greffe" at bounding box center [923, 476] width 709 height 20
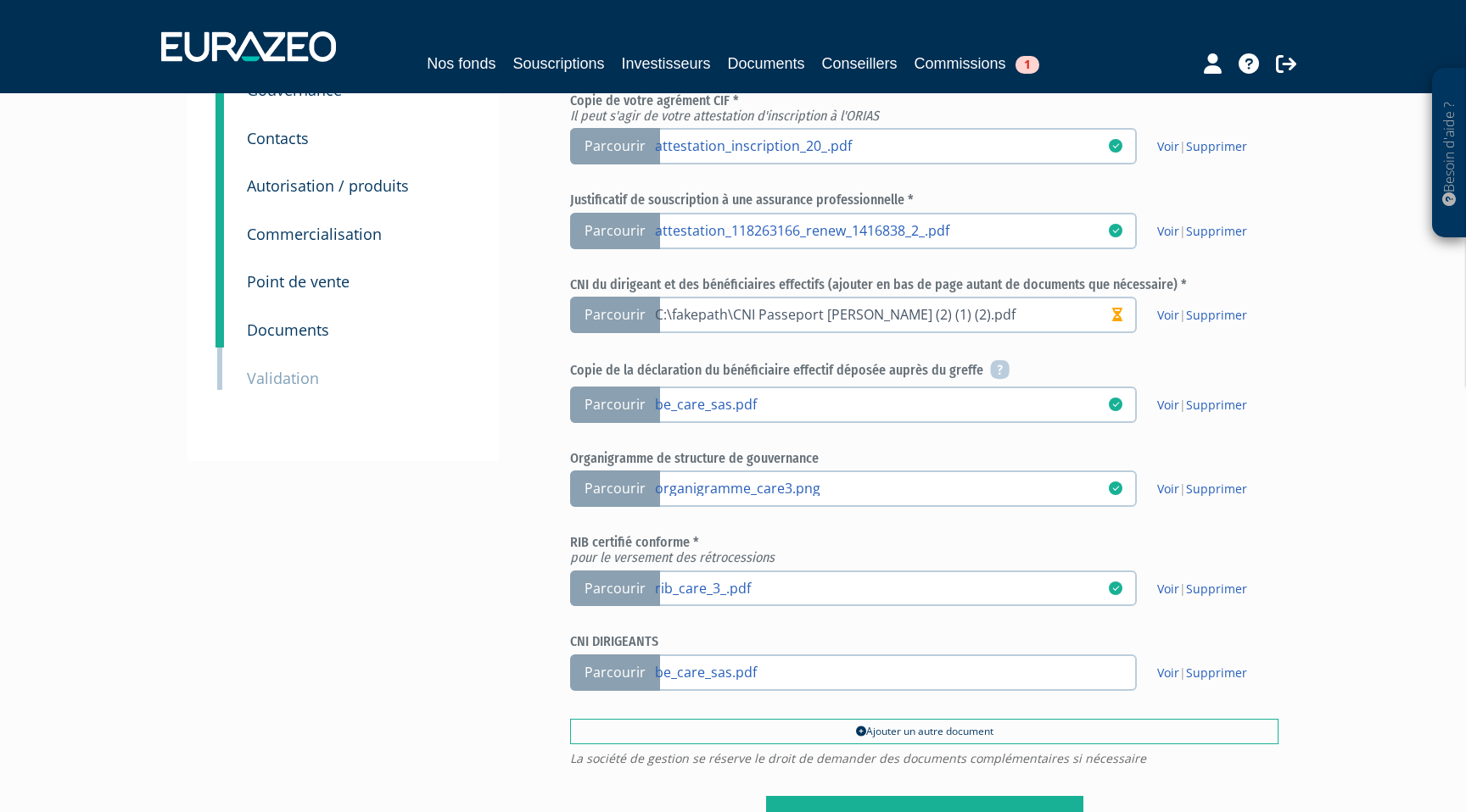
scroll to position [206, 0]
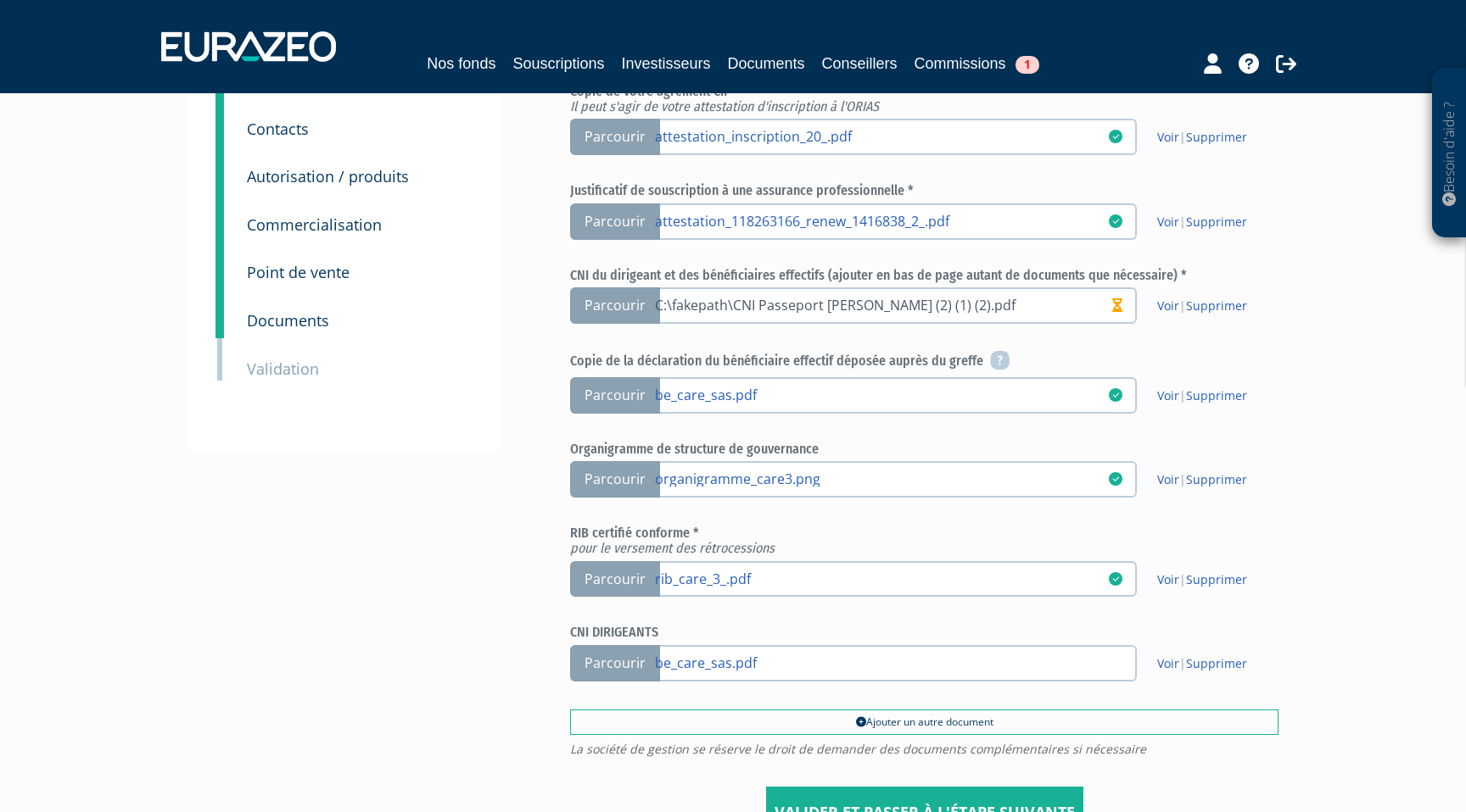
click at [1031, 306] on link "C:\fakepath\CNI Passeport [PERSON_NAME] (2) (1) (2).pdf" at bounding box center [880, 304] width 453 height 17
click at [0, 0] on input "Parcourir C:\fakepath\CNI Passeport [PERSON_NAME] (2) (1) (2).pdf" at bounding box center [0, 0] width 0 height 0
click at [987, 316] on label "Parcourir" at bounding box center [852, 306] width 567 height 37
click at [0, 0] on input "Parcourir" at bounding box center [0, 0] width 0 height 0
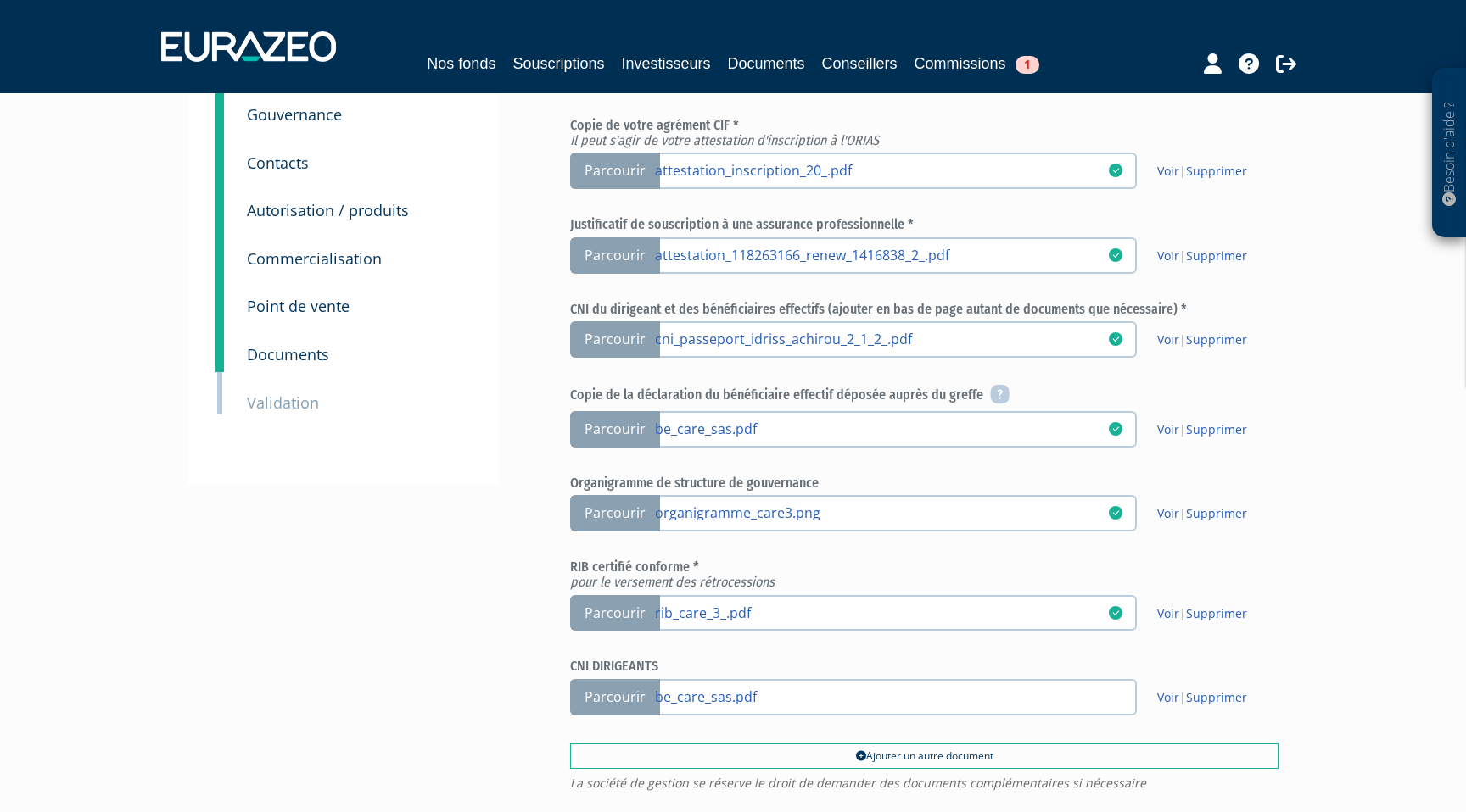
scroll to position [398, 0]
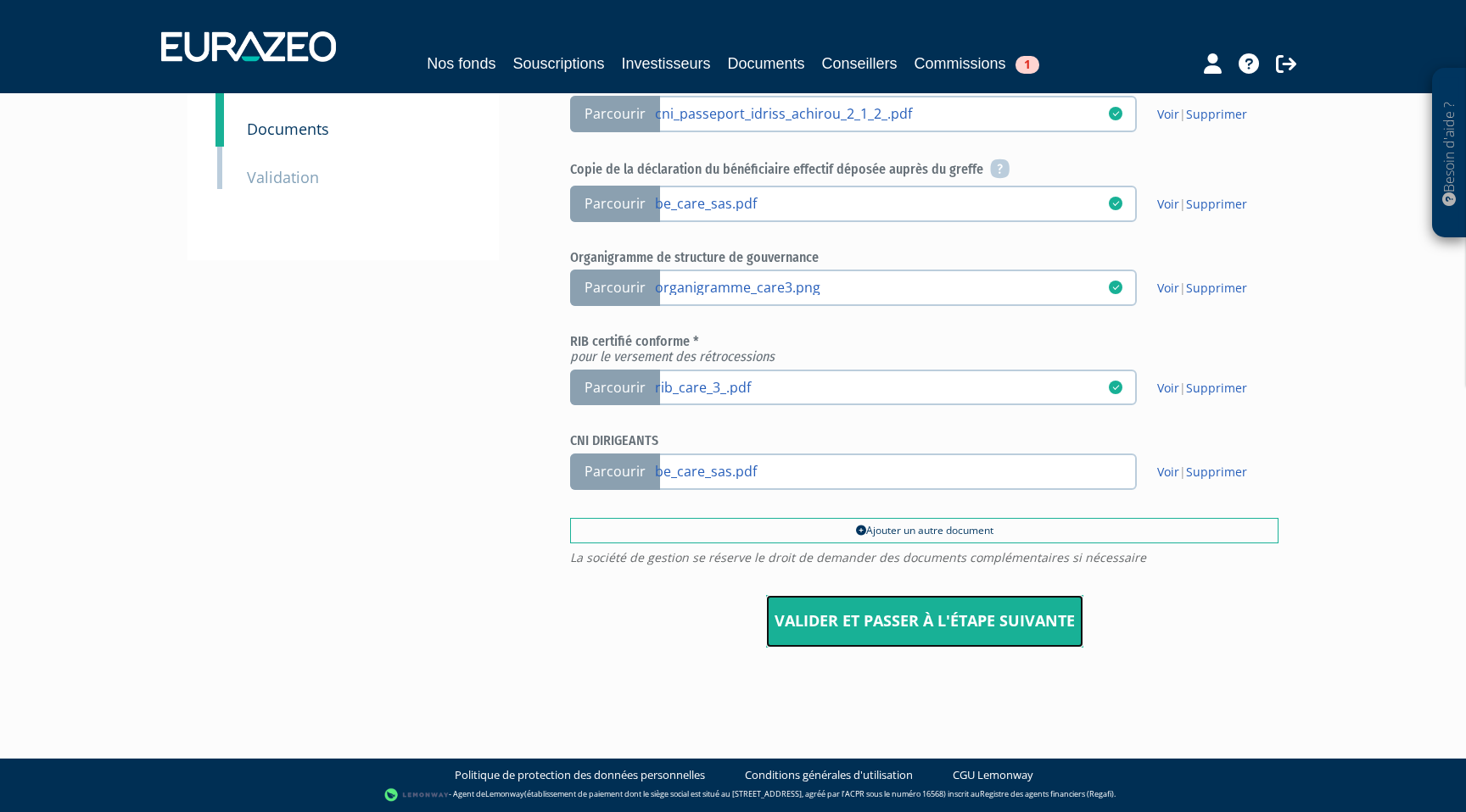
click at [884, 641] on input "Valider et passer à l'étape suivante" at bounding box center [925, 621] width 318 height 53
click at [883, 614] on input "Valider et passer à l'étape suivante" at bounding box center [925, 621] width 318 height 53
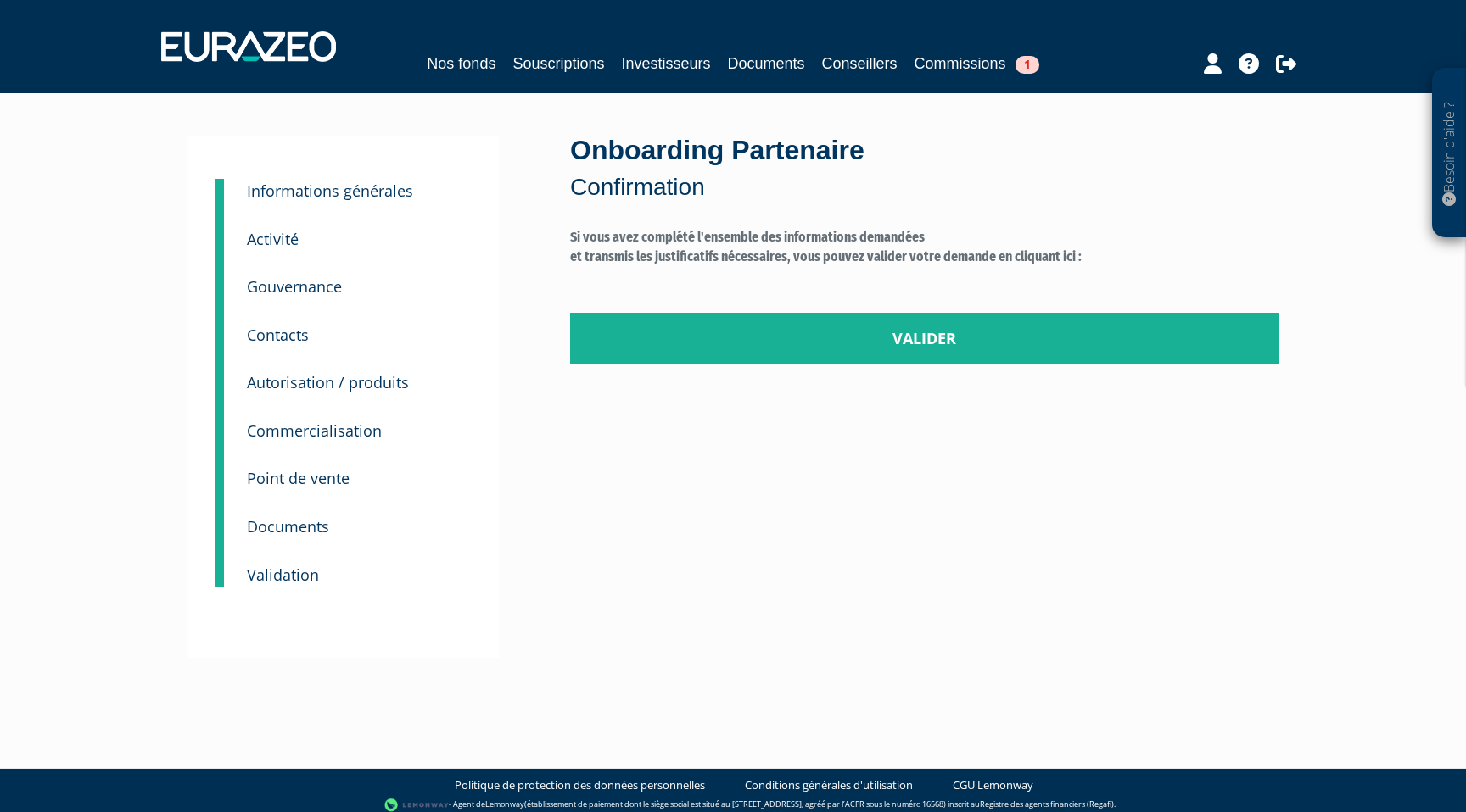
click at [884, 371] on div "Onboarding Partenaire Confirmation Si vous avez complété l'ensemble des informa…" at bounding box center [924, 397] width 733 height 522
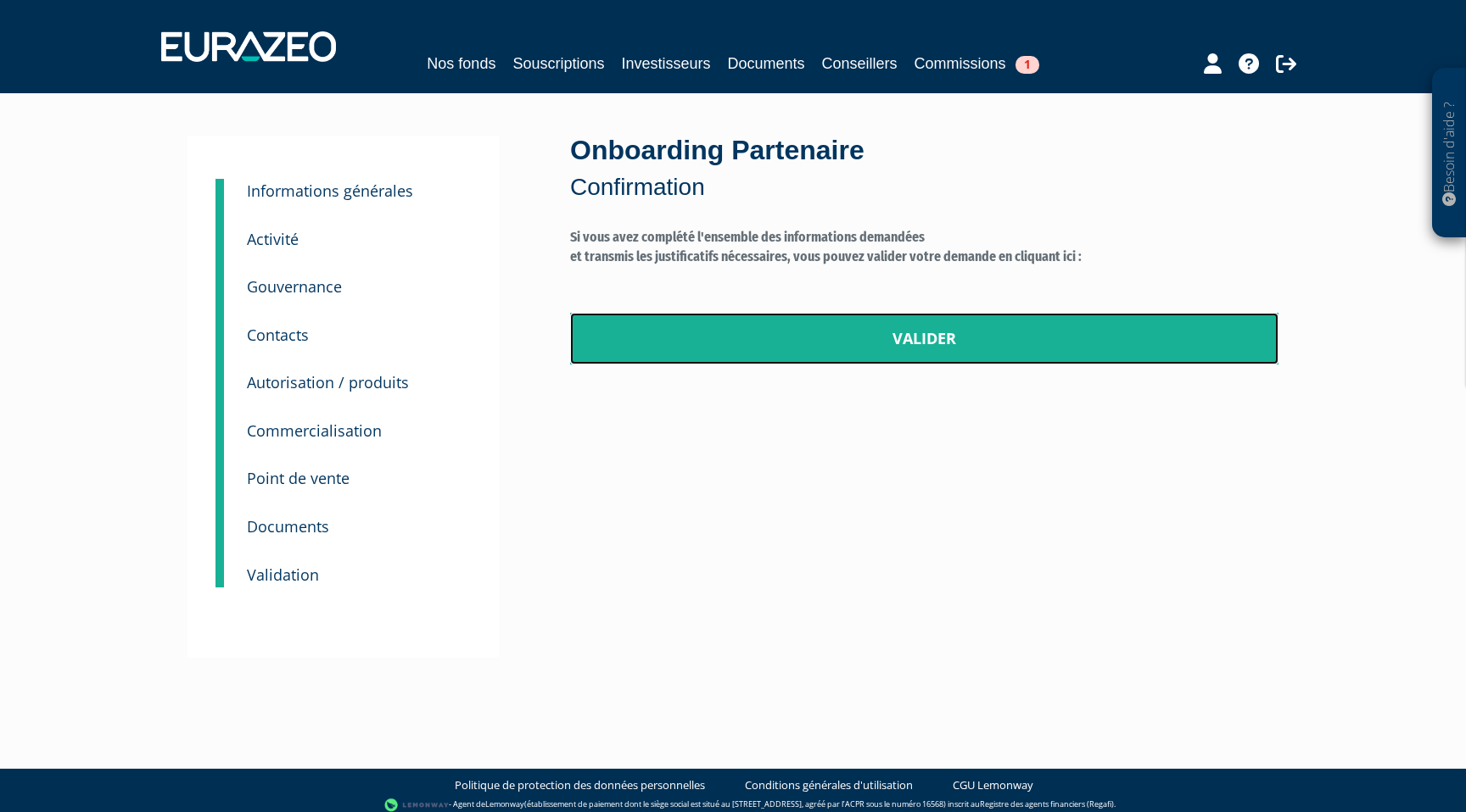
click at [893, 340] on link "Valider" at bounding box center [923, 339] width 709 height 53
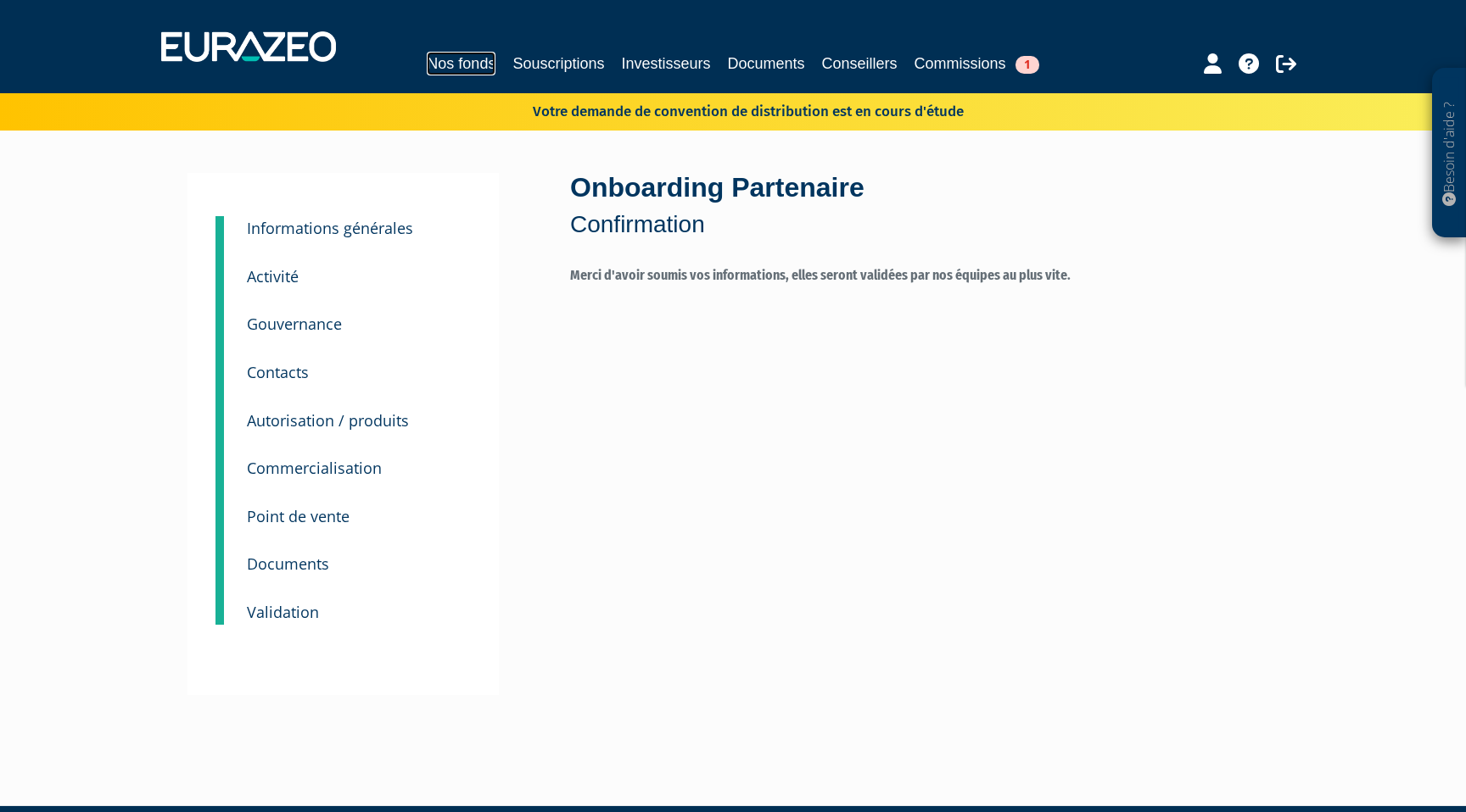
click at [472, 65] on link "Nos fonds" at bounding box center [461, 64] width 69 height 24
click at [451, 65] on link "Nos fonds" at bounding box center [461, 64] width 69 height 24
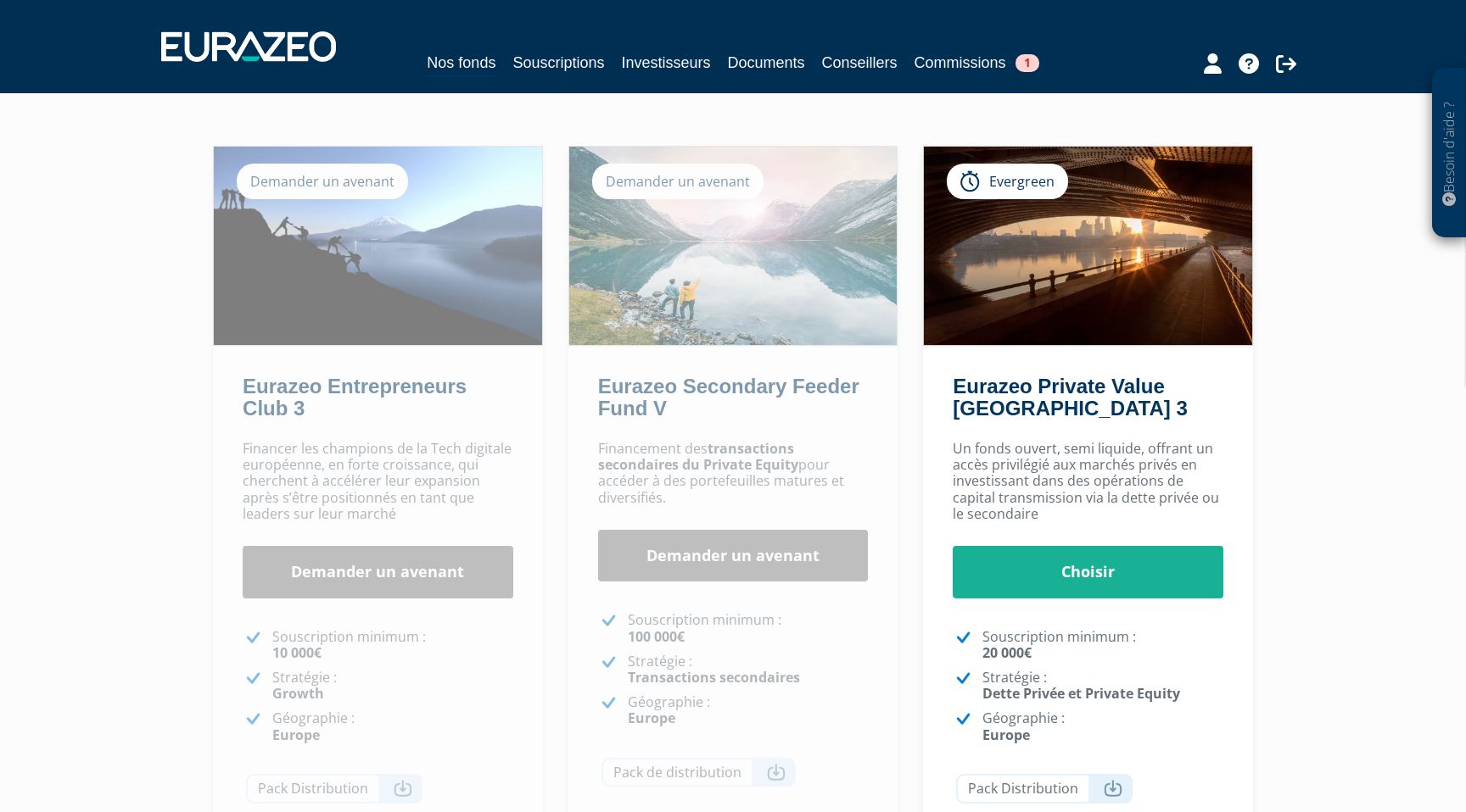
scroll to position [132, 0]
